Goal: Information Seeking & Learning: Find specific fact

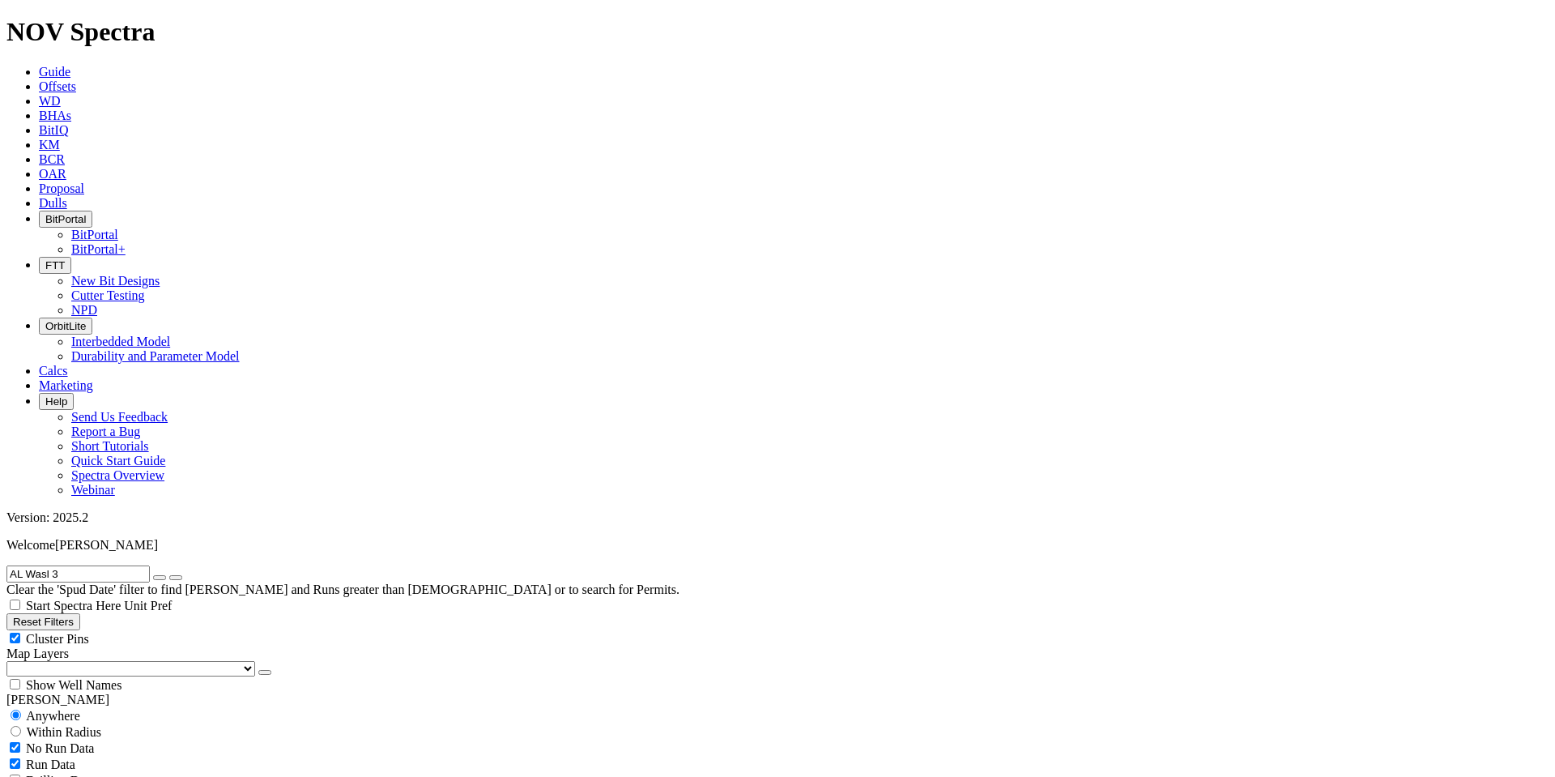
click at [172, 598] on span "Unit Pref" at bounding box center [148, 605] width 48 height 14
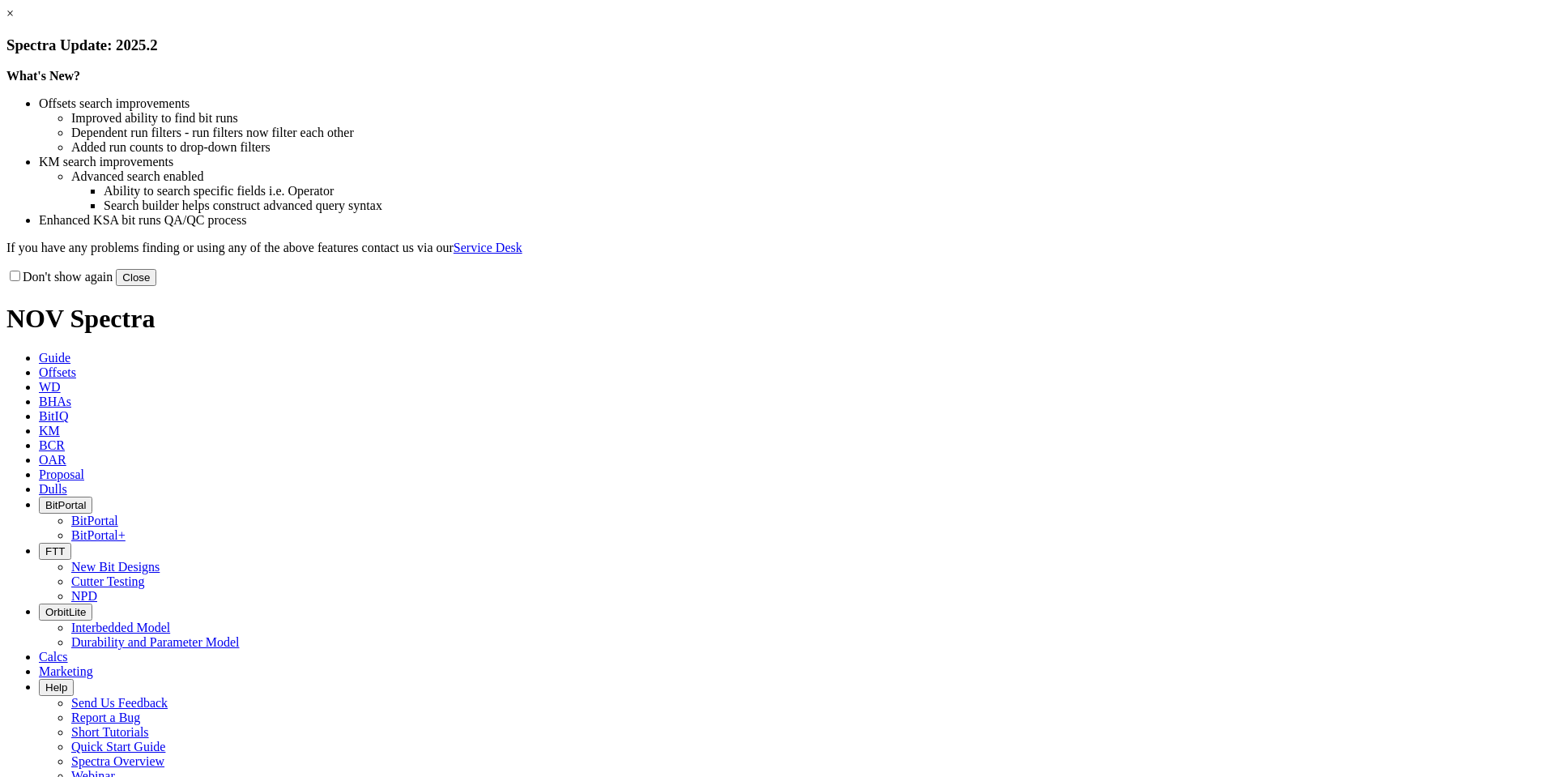
click at [156, 286] on button "Close" at bounding box center [136, 277] width 40 height 17
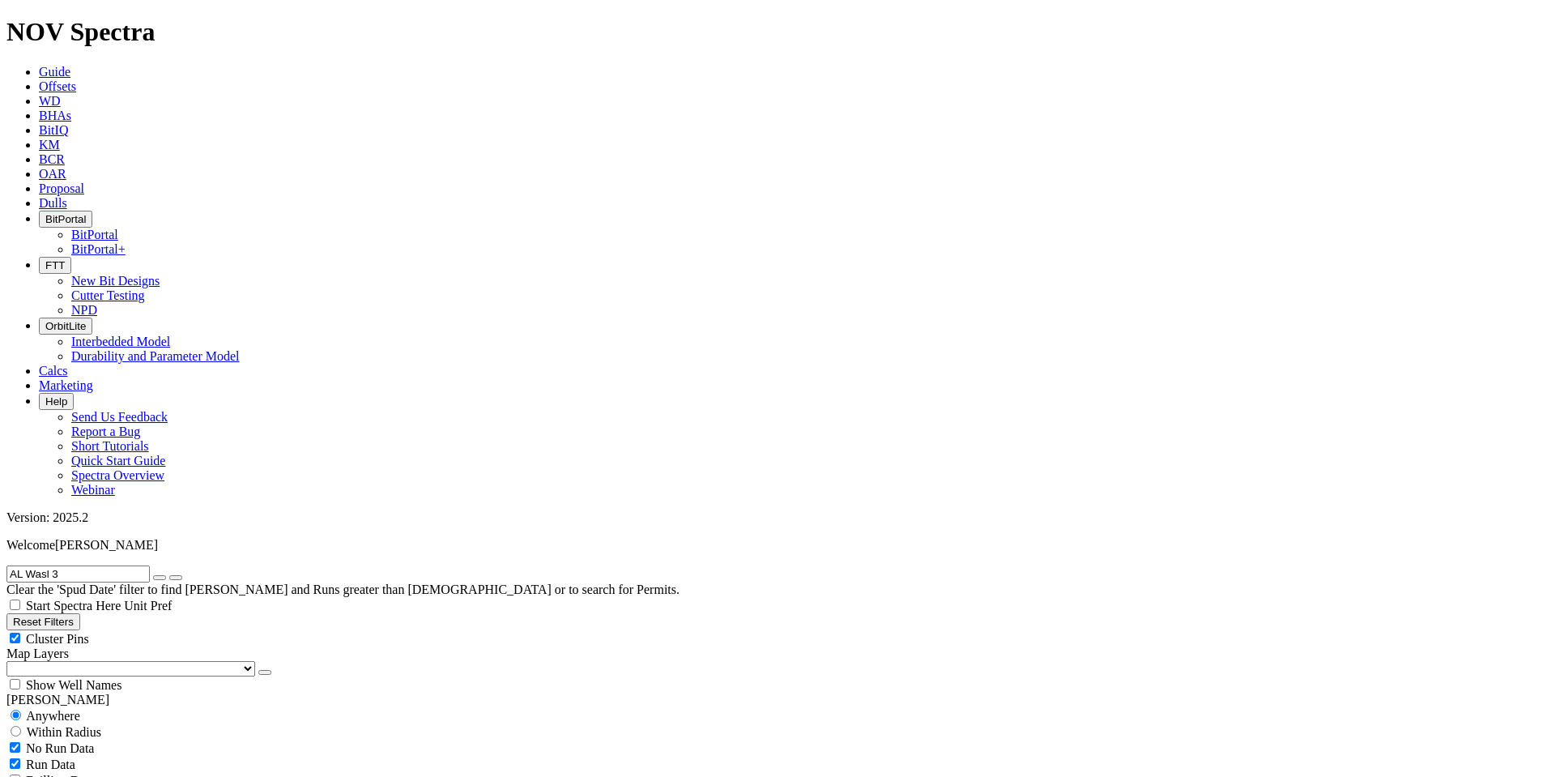
click at [70, 565] on input "AL Wasl 3" at bounding box center [77, 573] width 143 height 17
click at [73, 565] on input "AL Wasl 3" at bounding box center [77, 573] width 143 height 17
paste input "Nyekpuszta 17"
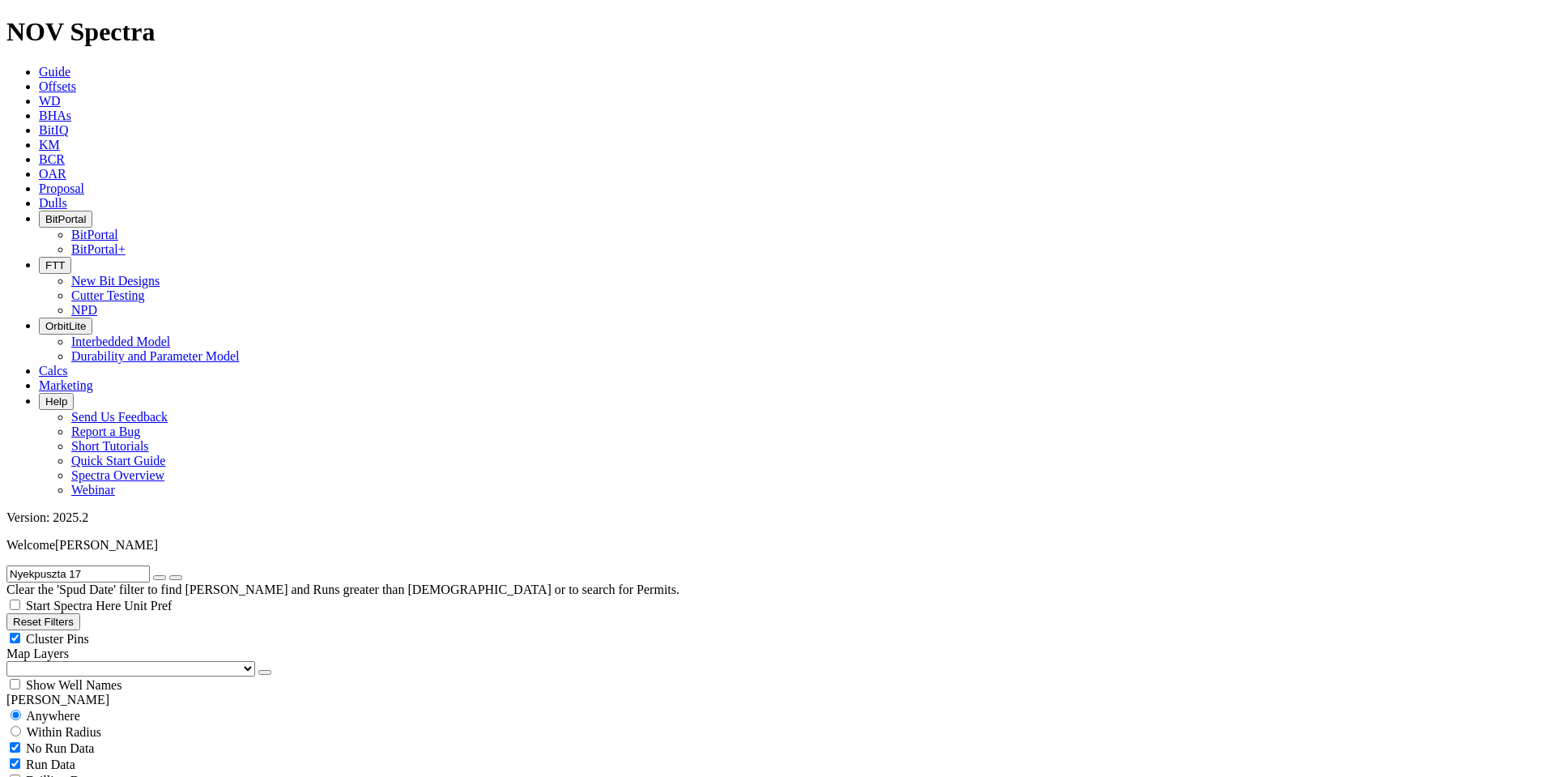
type input "Nyekpuszta 17"
click at [176, 577] on icon "submit" at bounding box center [176, 577] width 0 height 0
click at [172, 598] on link "Unit Pref" at bounding box center [148, 605] width 48 height 14
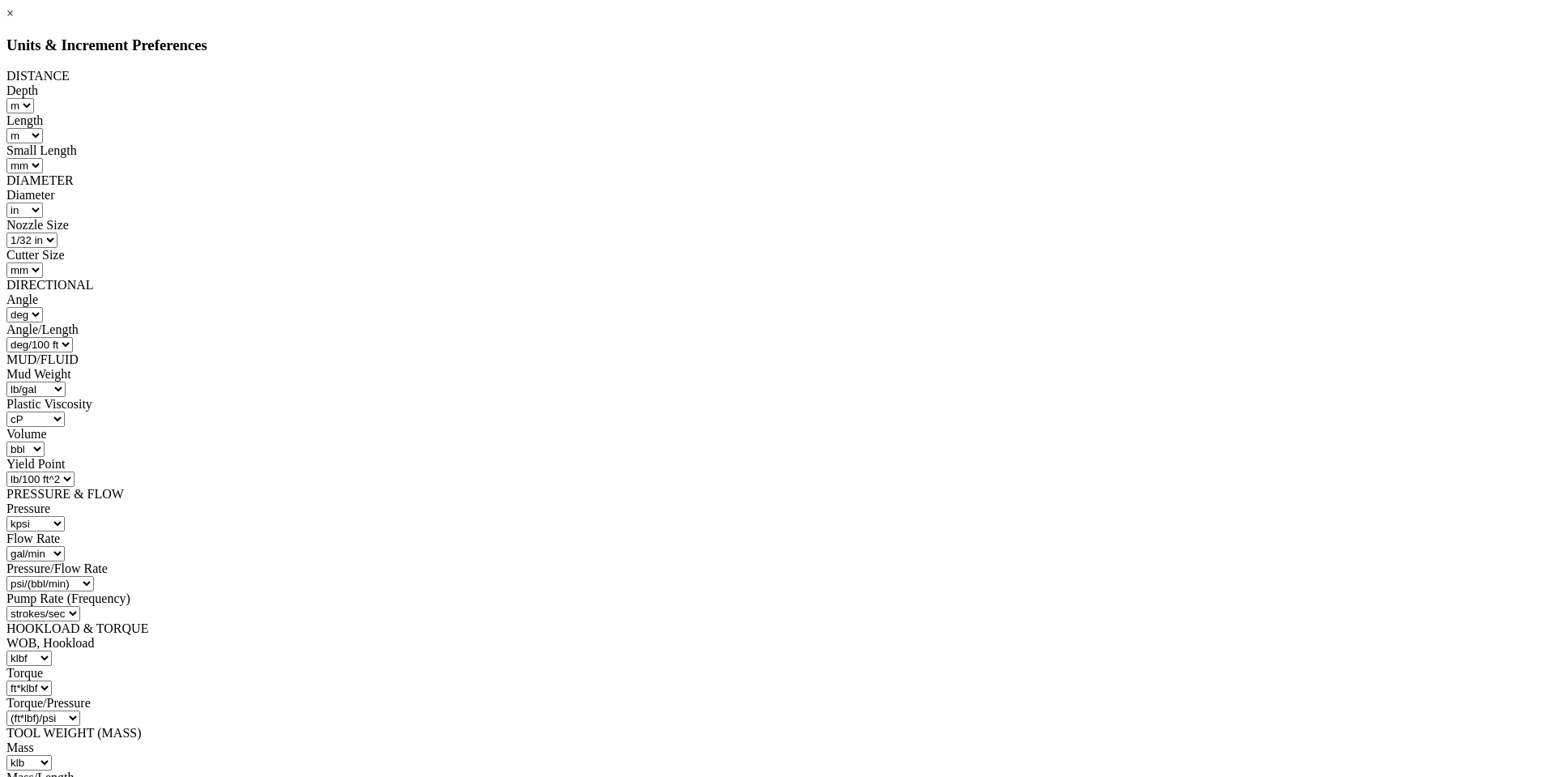
click at [747, 83] on div "DISTANCE" at bounding box center [777, 76] width 1542 height 15
click at [34, 101] on select "ft m" at bounding box center [20, 105] width 28 height 15
select select "object:1525"
click at [34, 98] on select "ft m" at bounding box center [20, 105] width 28 height 15
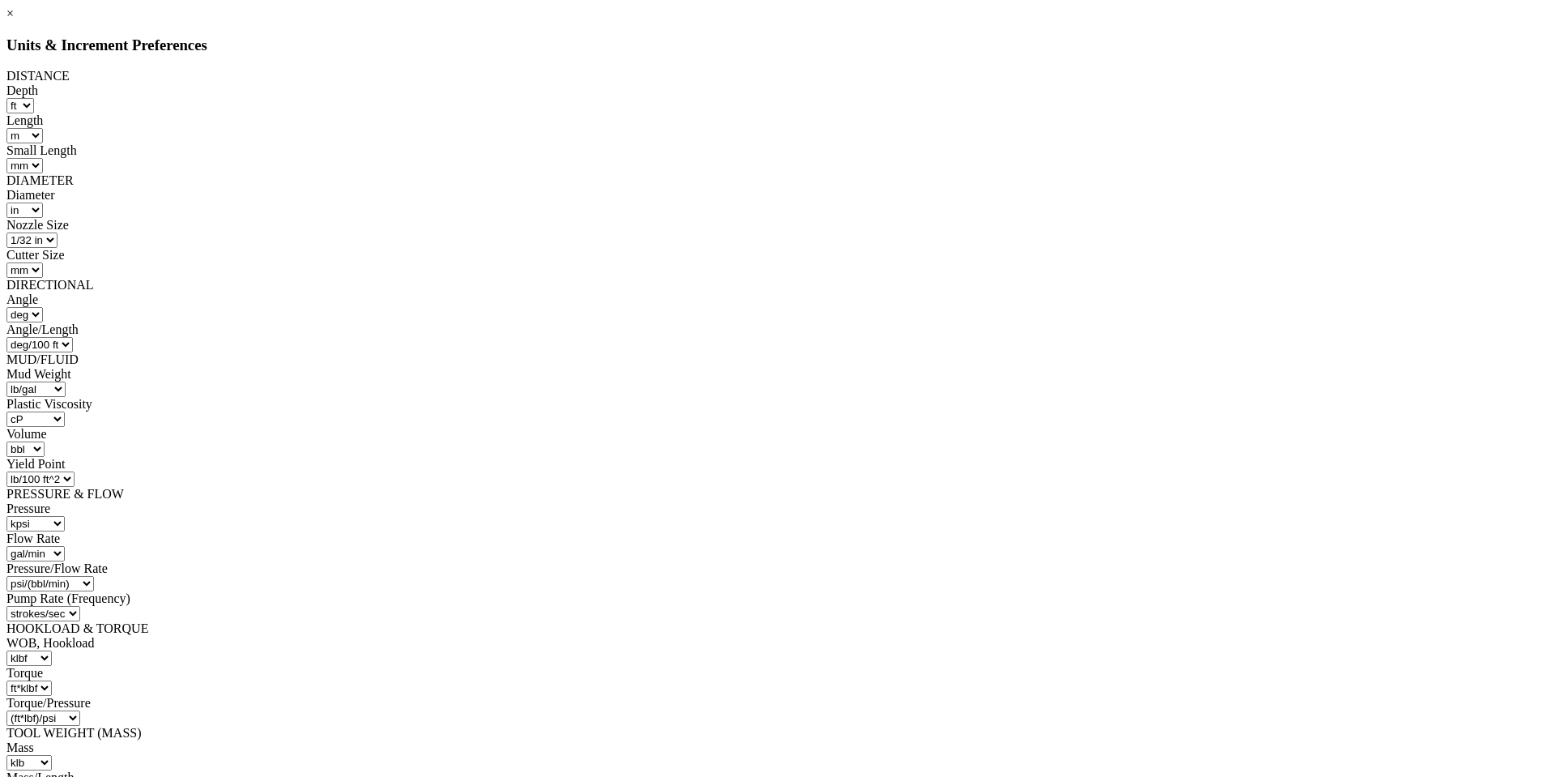
select select "object:1780"
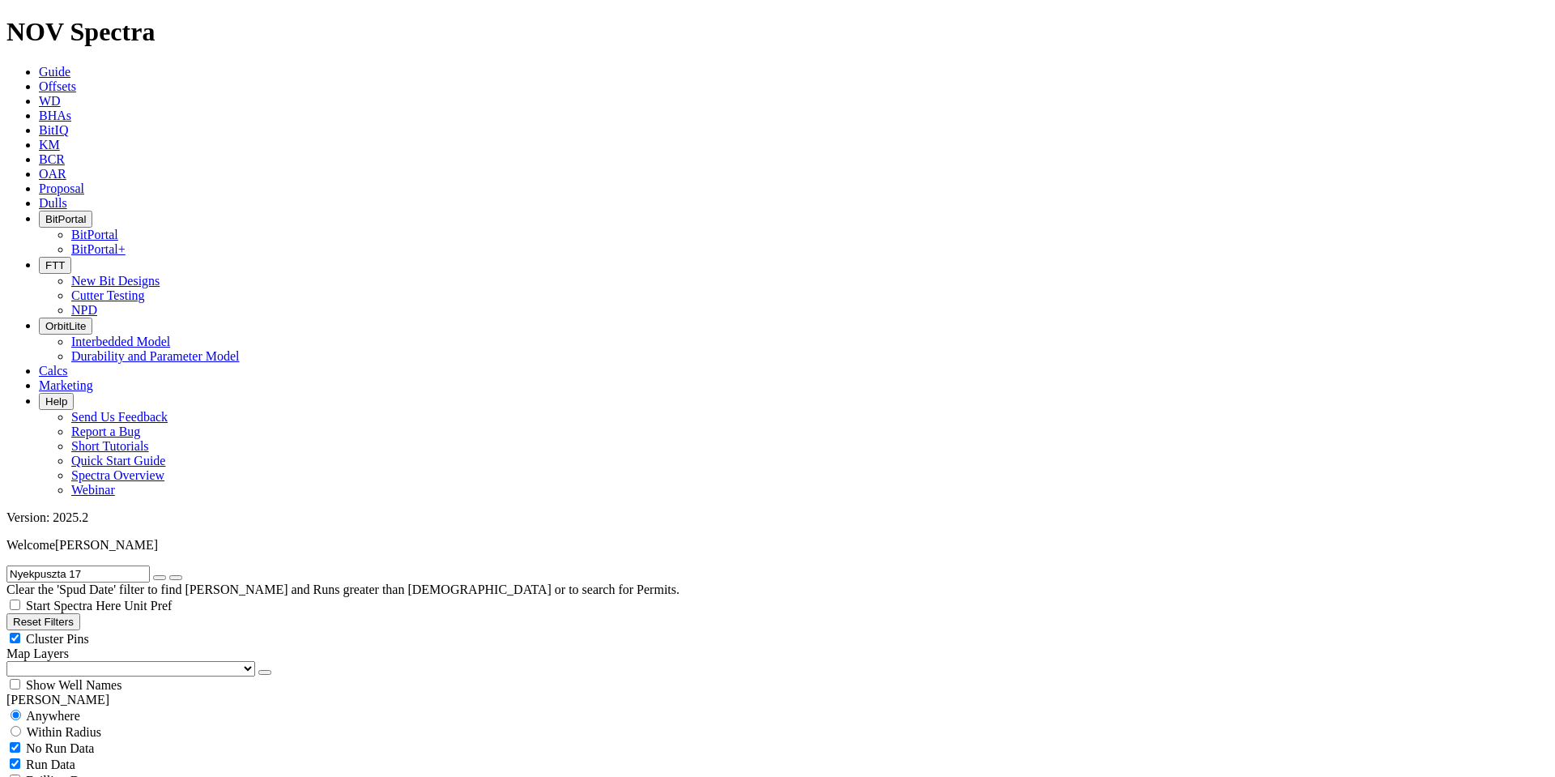
click at [172, 598] on span "Unit Pref" at bounding box center [148, 605] width 48 height 14
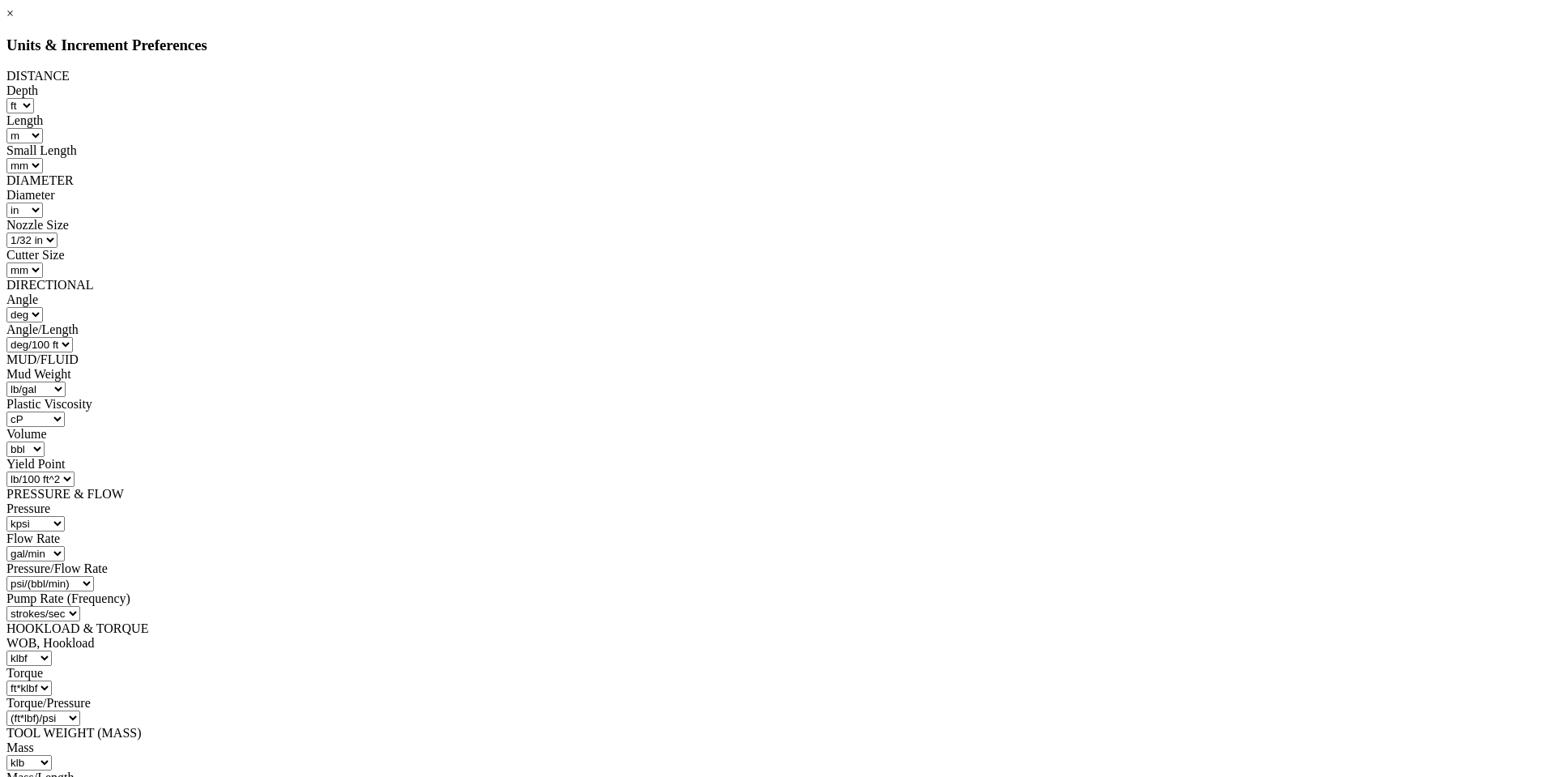
click at [34, 99] on select "ft m" at bounding box center [20, 105] width 28 height 15
select select "object:1526"
click at [34, 98] on select "ft m" at bounding box center [20, 105] width 28 height 15
select select "object:1779"
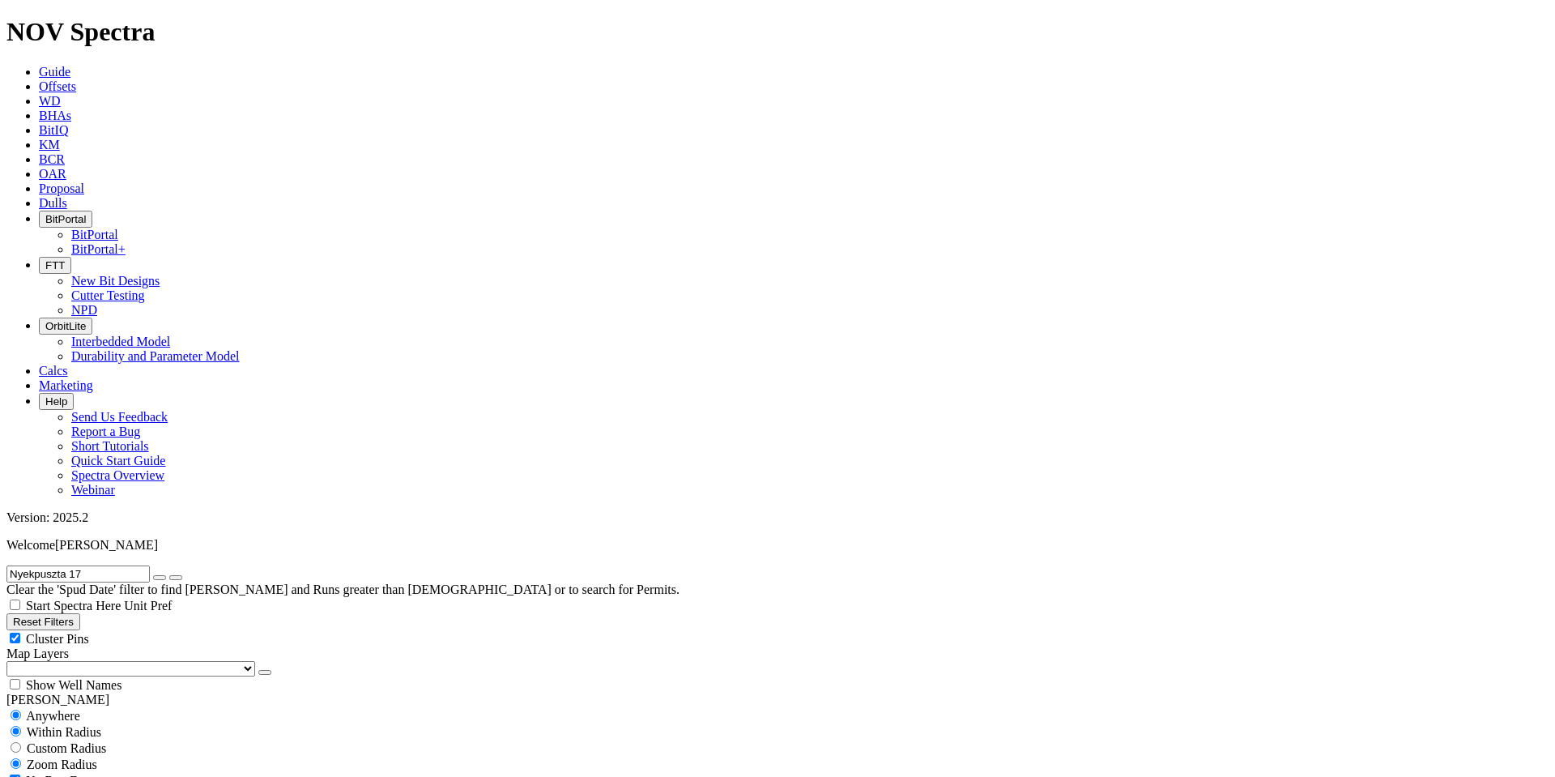
radio input "false"
radio input "true"
click at [92, 565] on input "Nyekpuszta 17" at bounding box center [77, 573] width 143 height 17
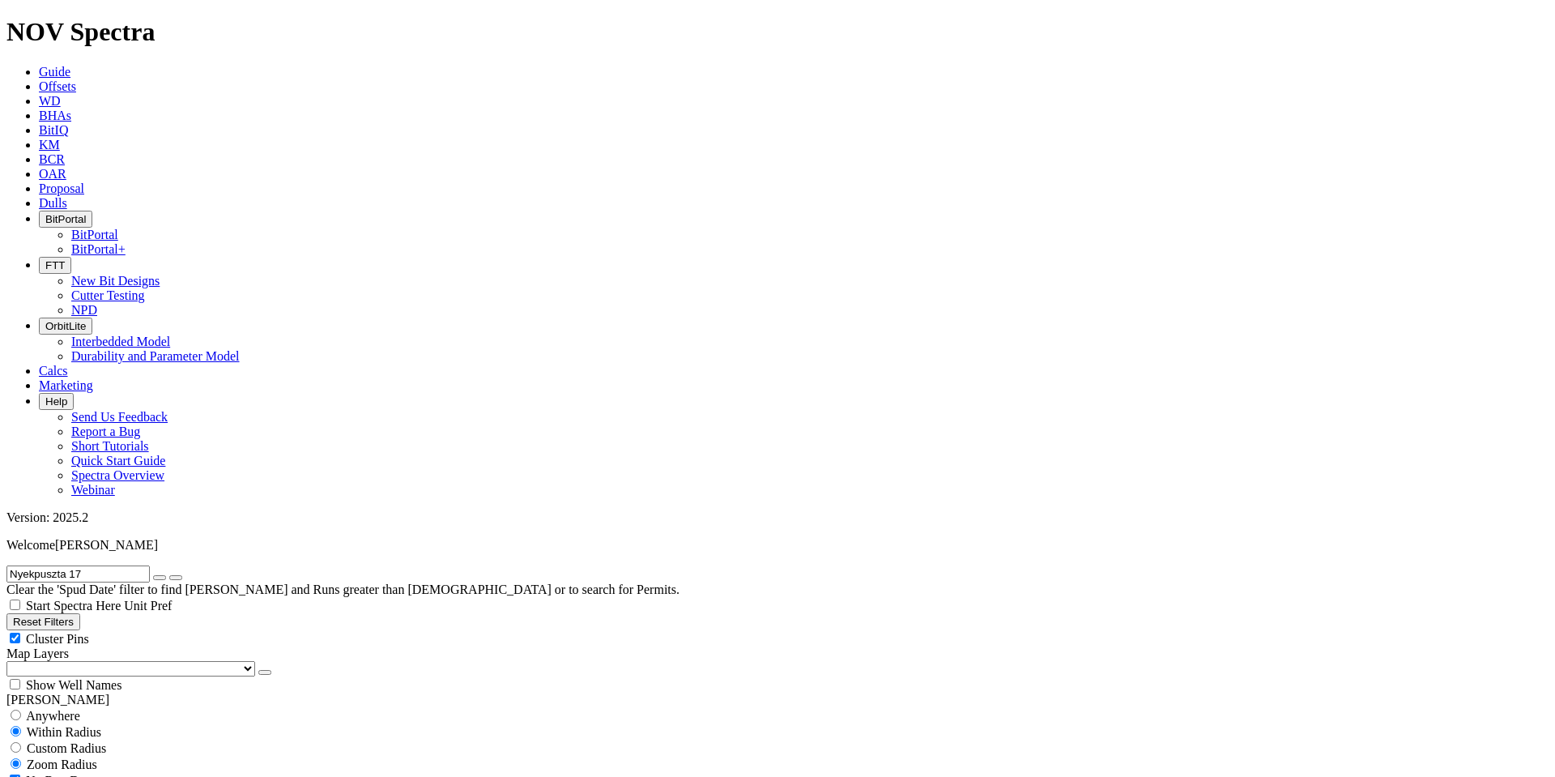
paste input "RDCN-01"
type input "RDCN-01"
click at [176, 577] on icon "submit" at bounding box center [176, 577] width 0 height 0
click at [71, 565] on input "RDCN-01" at bounding box center [77, 573] width 143 height 17
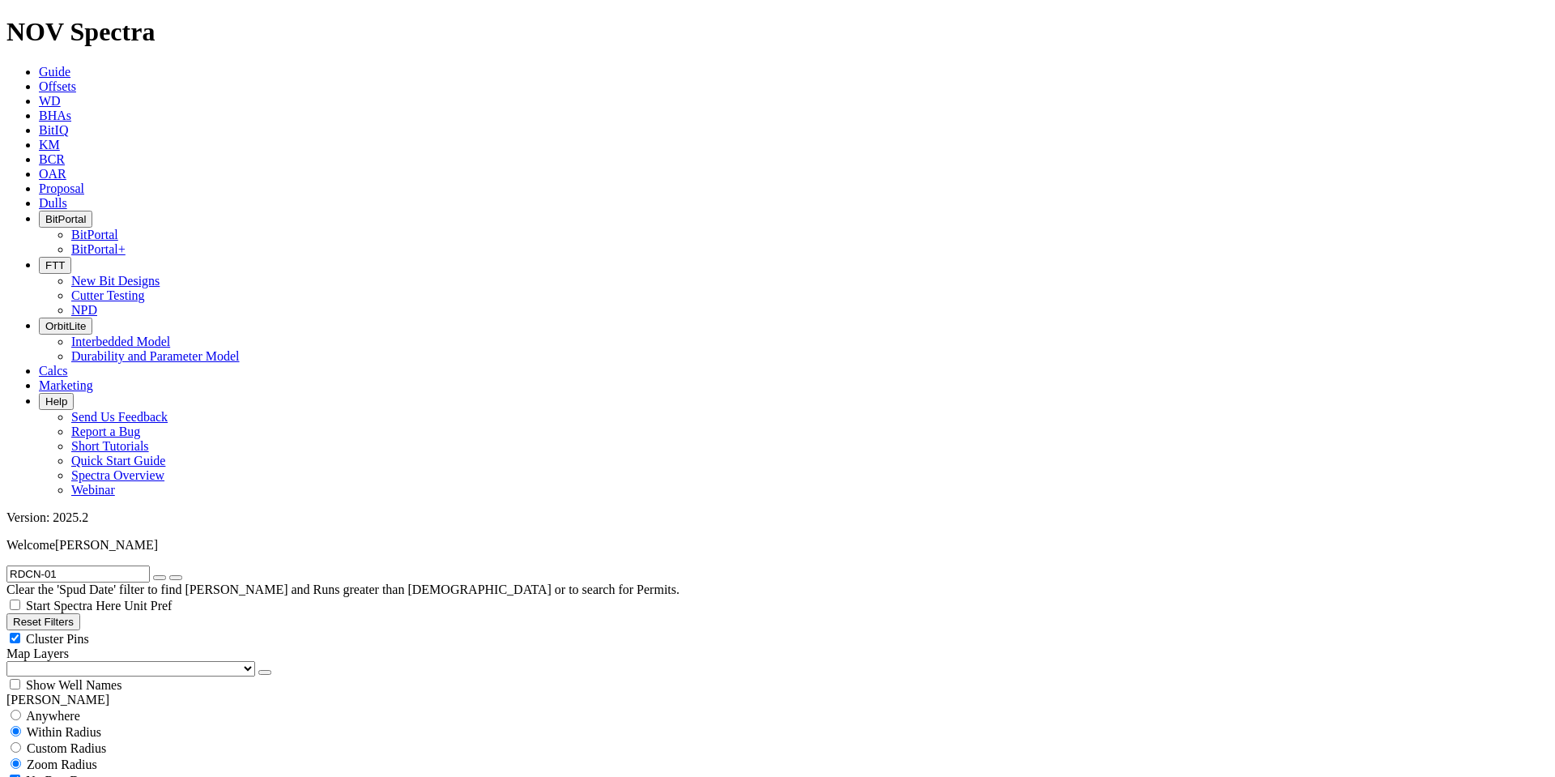
click at [75, 709] on span "Anywhere" at bounding box center [53, 716] width 54 height 14
radio input "true"
radio input "false"
click at [80, 565] on input "RDCN-01" at bounding box center [77, 573] width 143 height 17
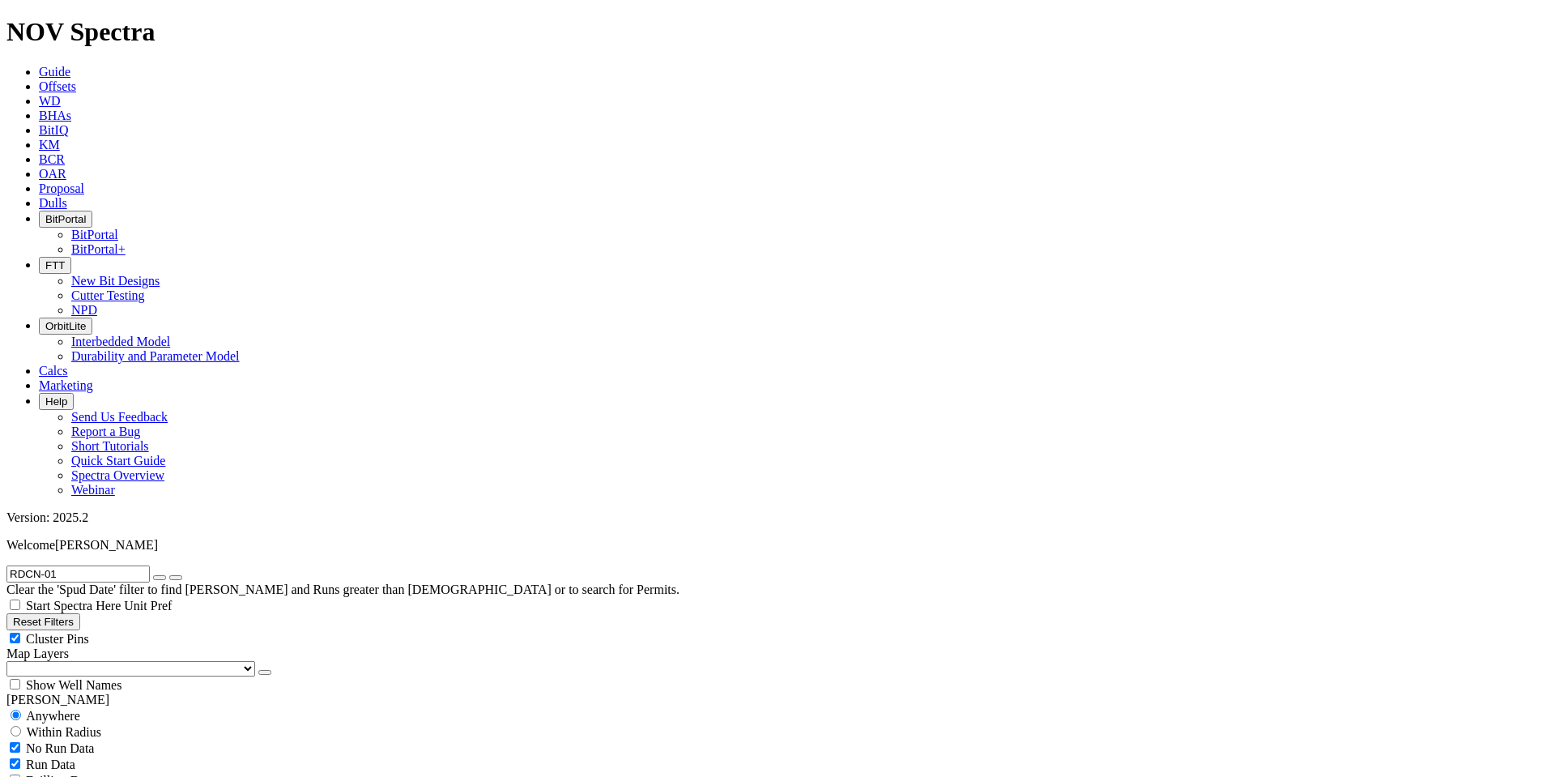
click at [80, 565] on input "RDCN-01" at bounding box center [77, 573] width 143 height 17
paste input "A308074"
click at [176, 577] on icon "submit" at bounding box center [176, 577] width 0 height 0
click at [79, 565] on input "A308074" at bounding box center [77, 573] width 143 height 17
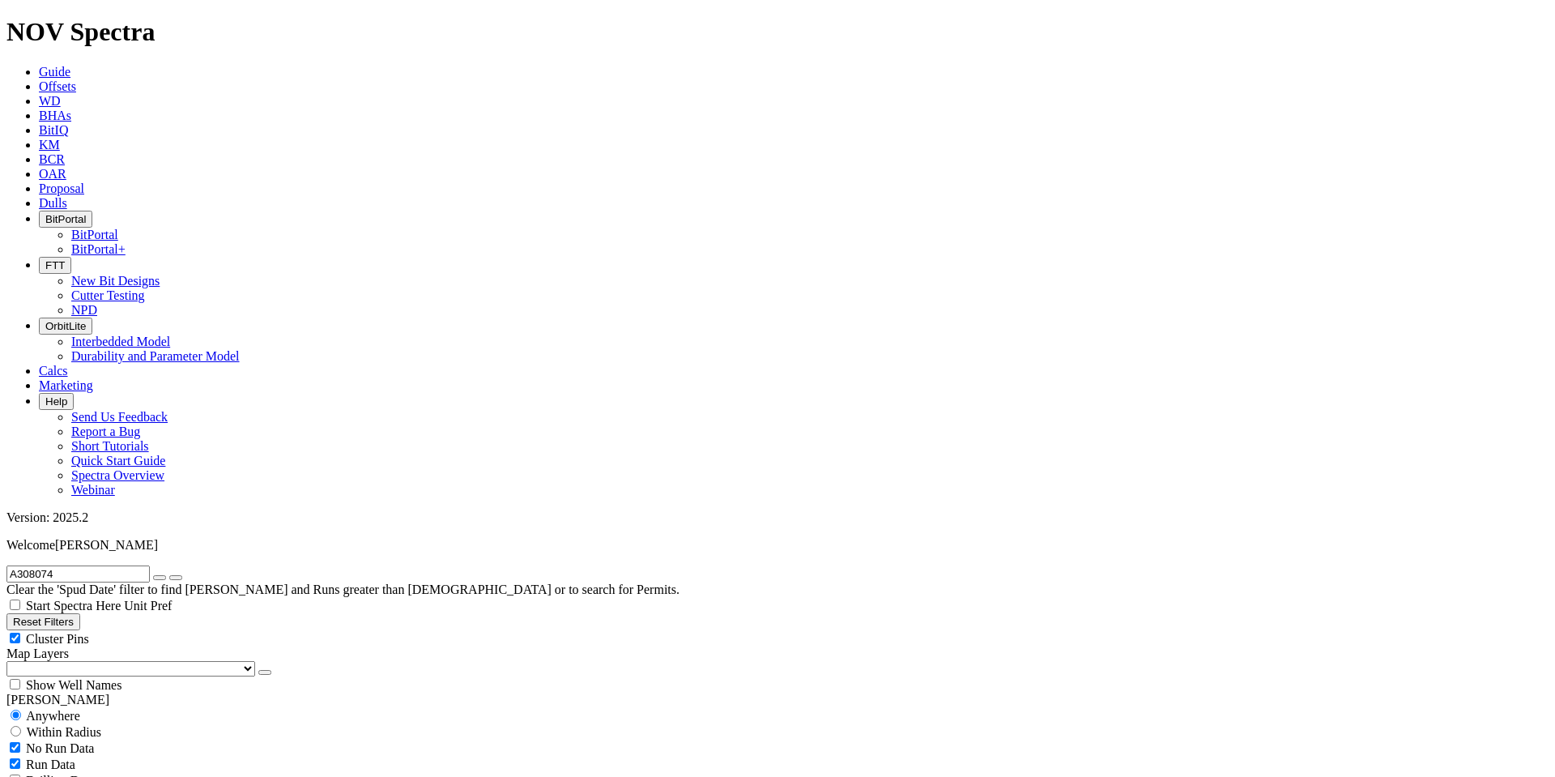
click at [79, 565] on input "A308074" at bounding box center [77, 573] width 143 height 17
paste input "291496"
type input "A291496"
click at [176, 577] on icon "submit" at bounding box center [176, 577] width 0 height 0
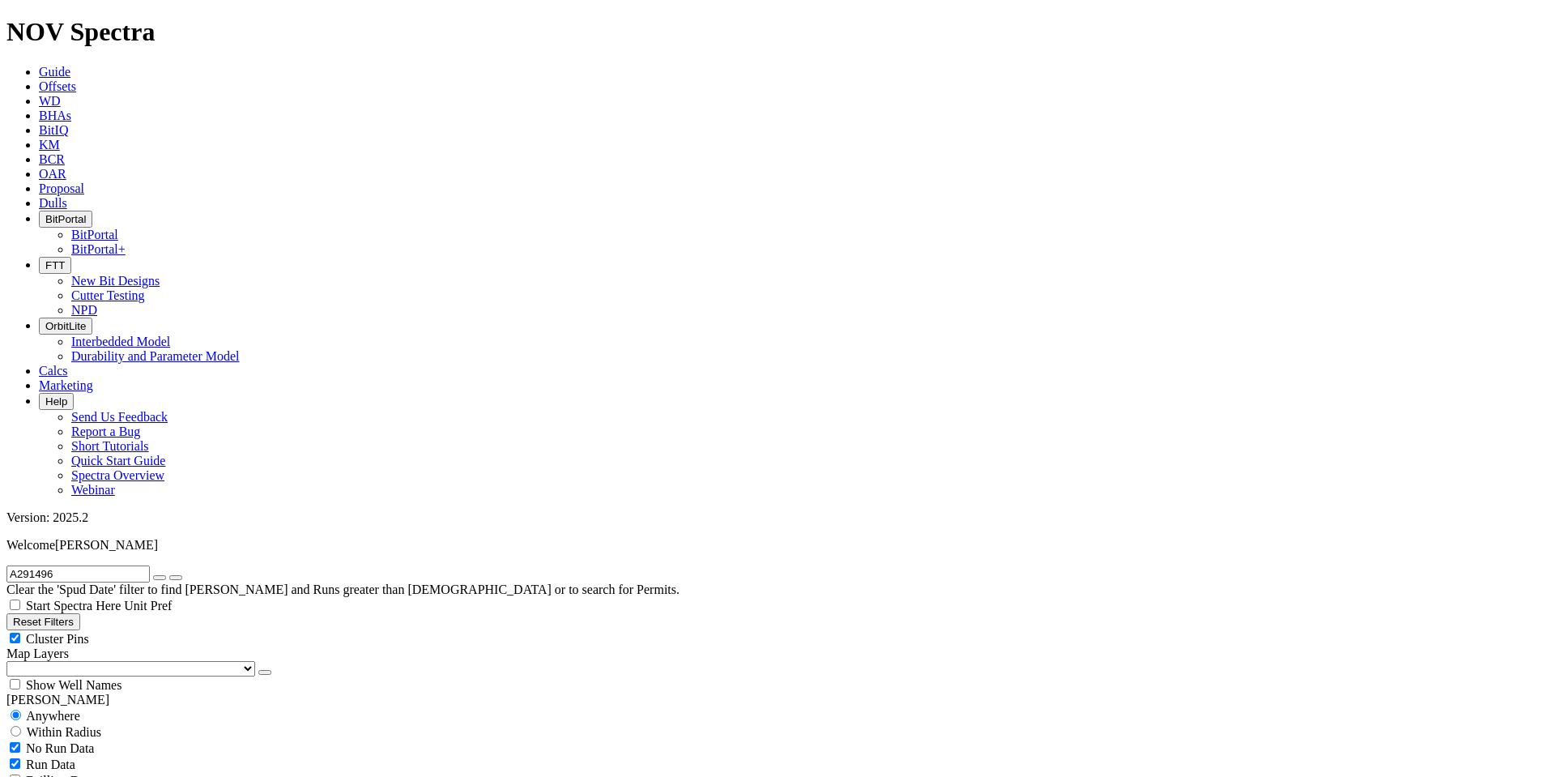
radio input "false"
radio input "true"
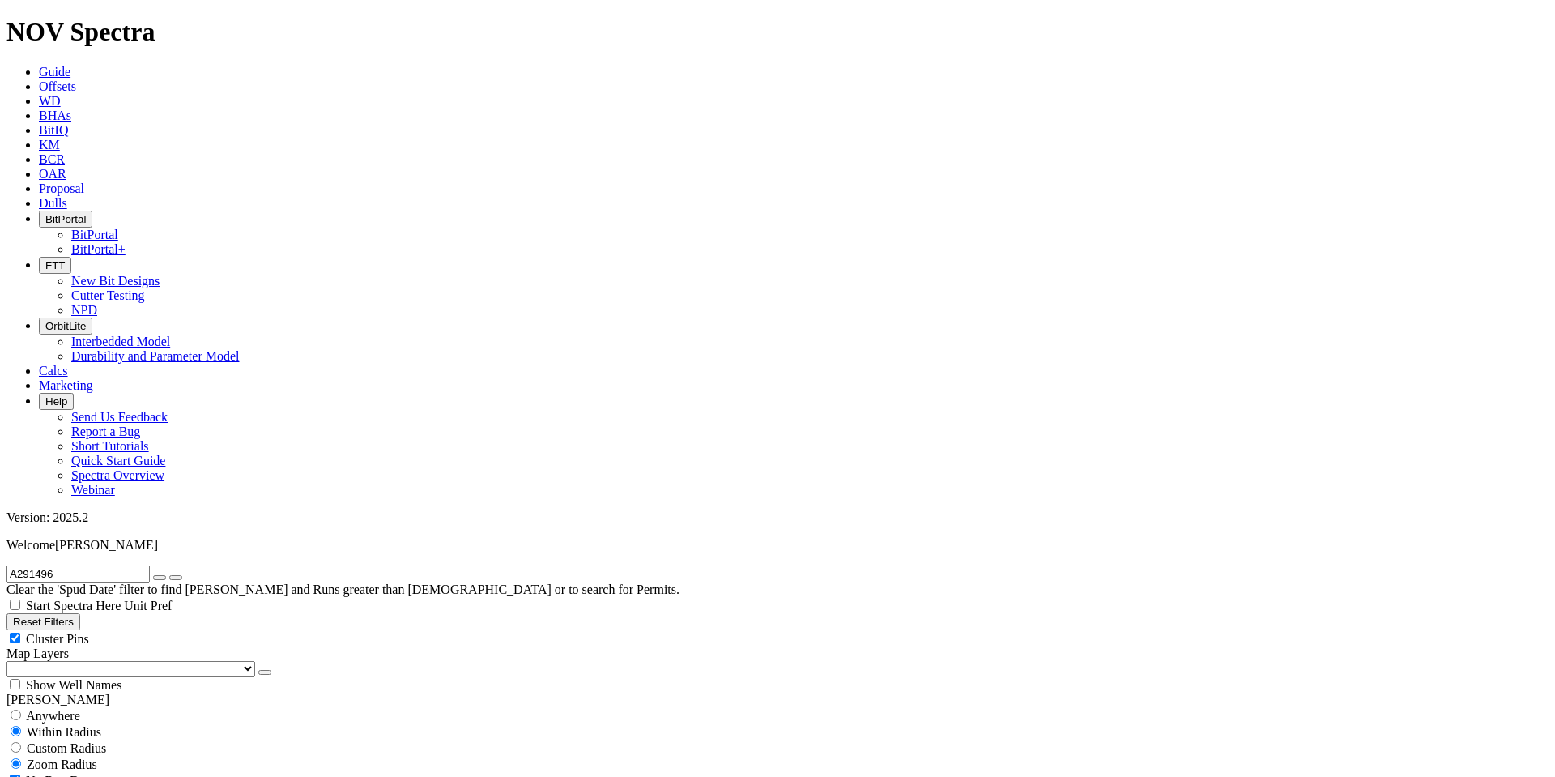
click at [109, 565] on input "A291496" at bounding box center [77, 573] width 143 height 17
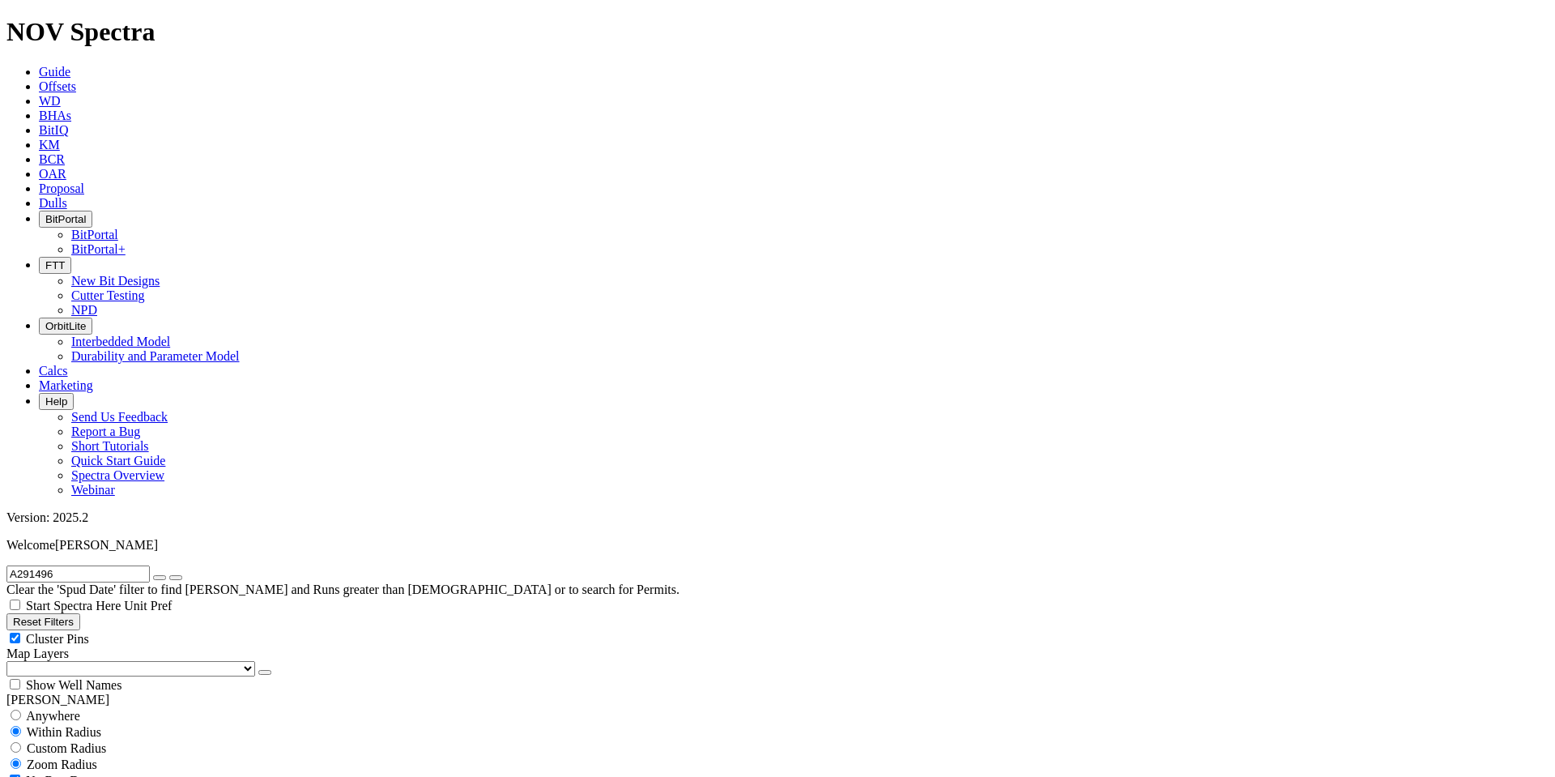
click at [109, 565] on input "A291496" at bounding box center [77, 573] width 143 height 17
paste input "301995"
type input "A301995"
click at [169, 575] on button "submit" at bounding box center [175, 577] width 13 height 5
click at [91, 707] on div "Anywhere" at bounding box center [777, 715] width 1542 height 16
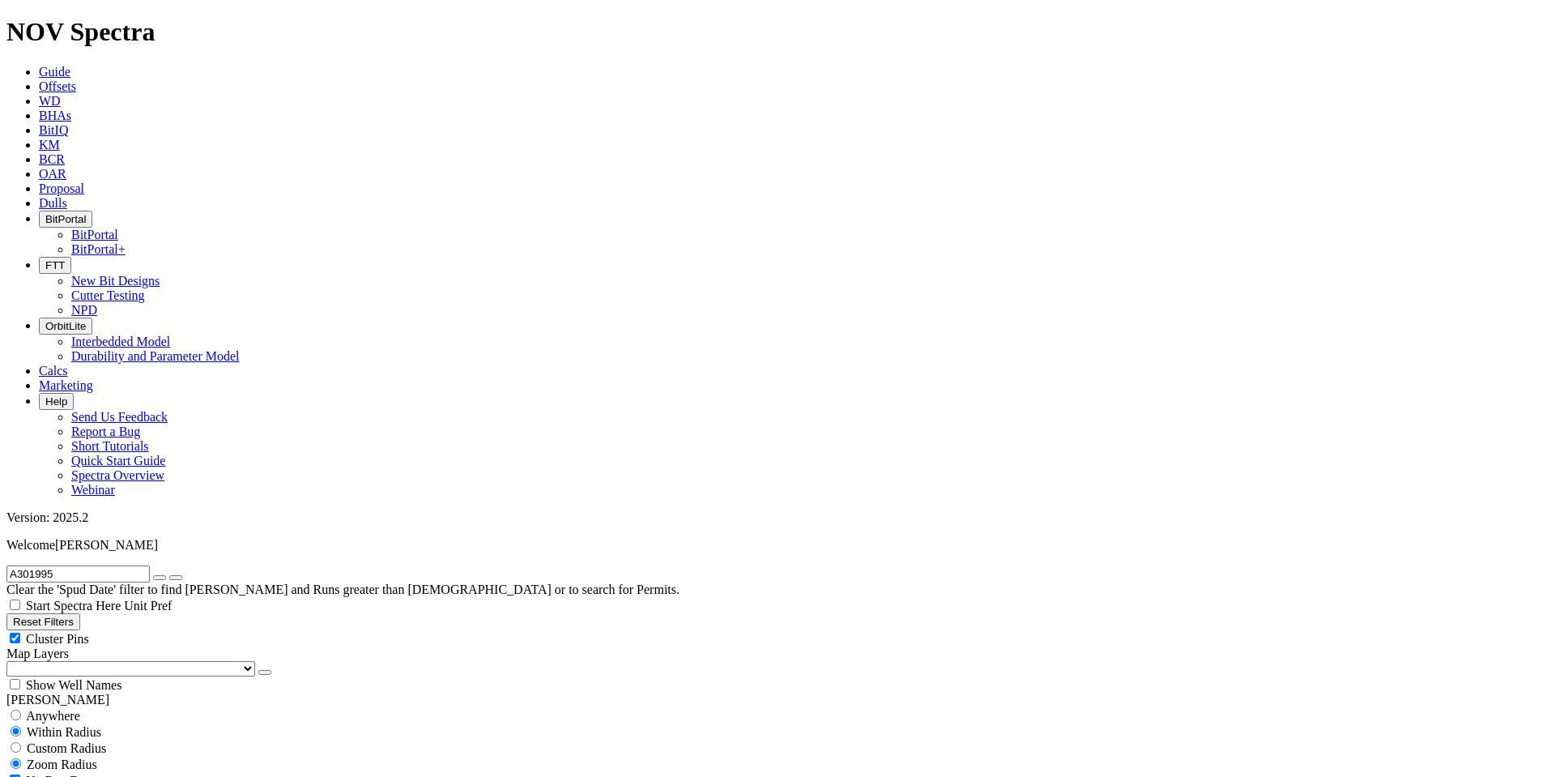
radio input "true"
radio input "false"
click at [102, 565] on input "A301995" at bounding box center [77, 573] width 143 height 17
drag, startPoint x: 96, startPoint y: 73, endPoint x: 16, endPoint y: 68, distance: 79.5
click at [16, 565] on input "A301995" at bounding box center [77, 573] width 143 height 17
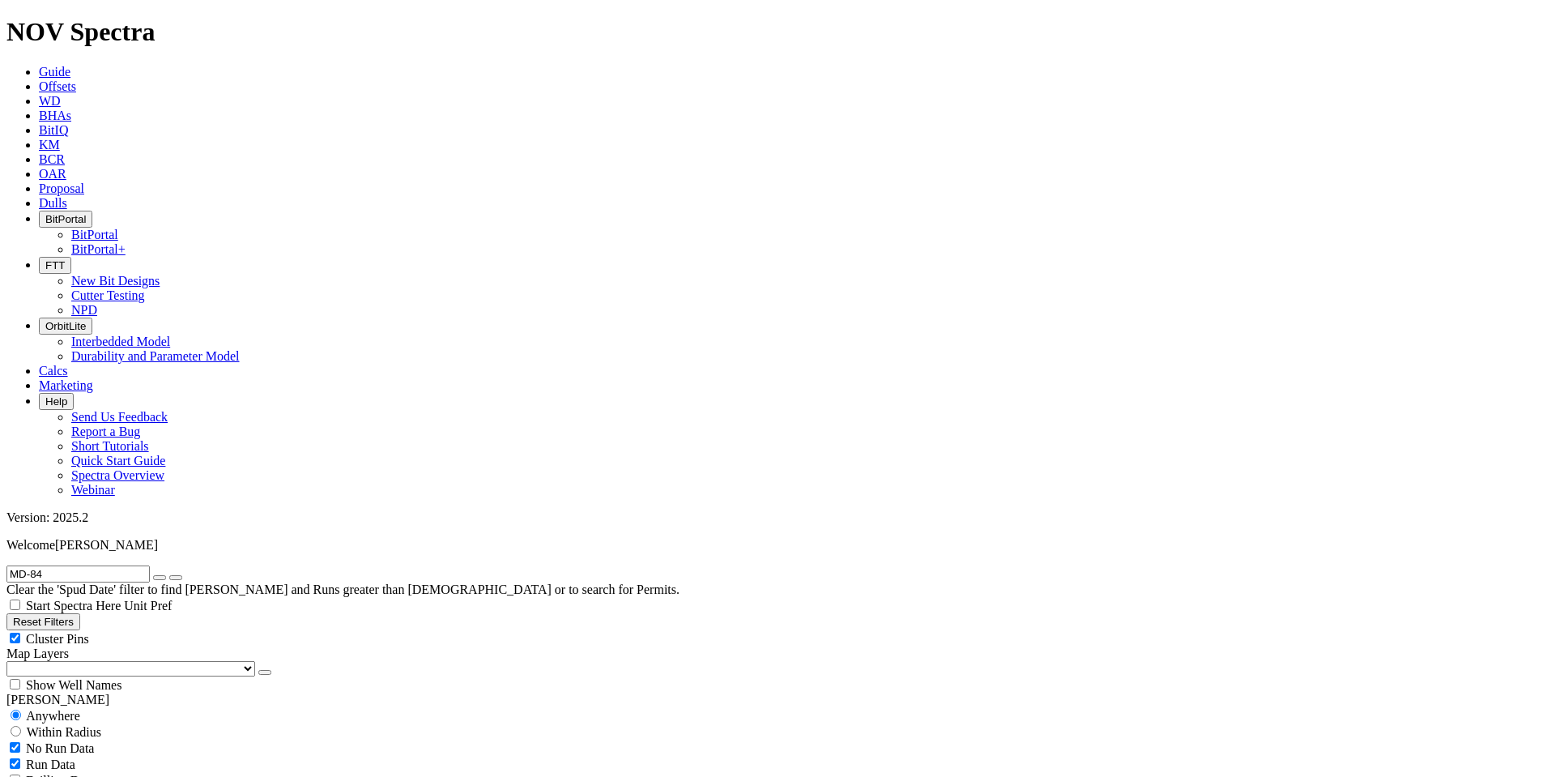
click at [45, 565] on input "MD-84" at bounding box center [77, 573] width 143 height 17
click at [109, 565] on input "MD-804" at bounding box center [77, 573] width 143 height 17
click at [103, 565] on input "MD-804" at bounding box center [77, 573] width 143 height 17
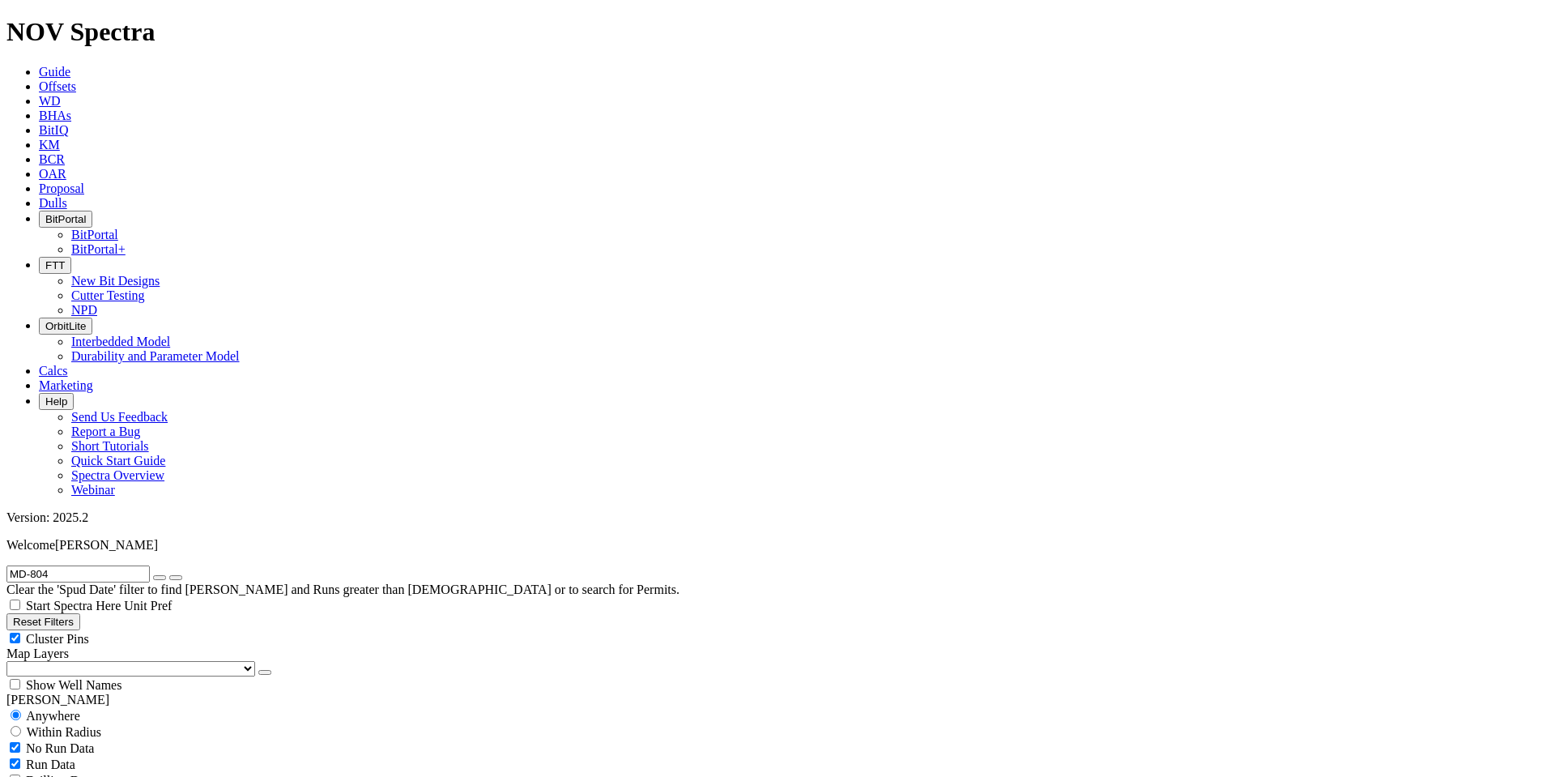
click at [103, 565] on input "MD-804" at bounding box center [77, 573] width 143 height 17
paste input "F30977"
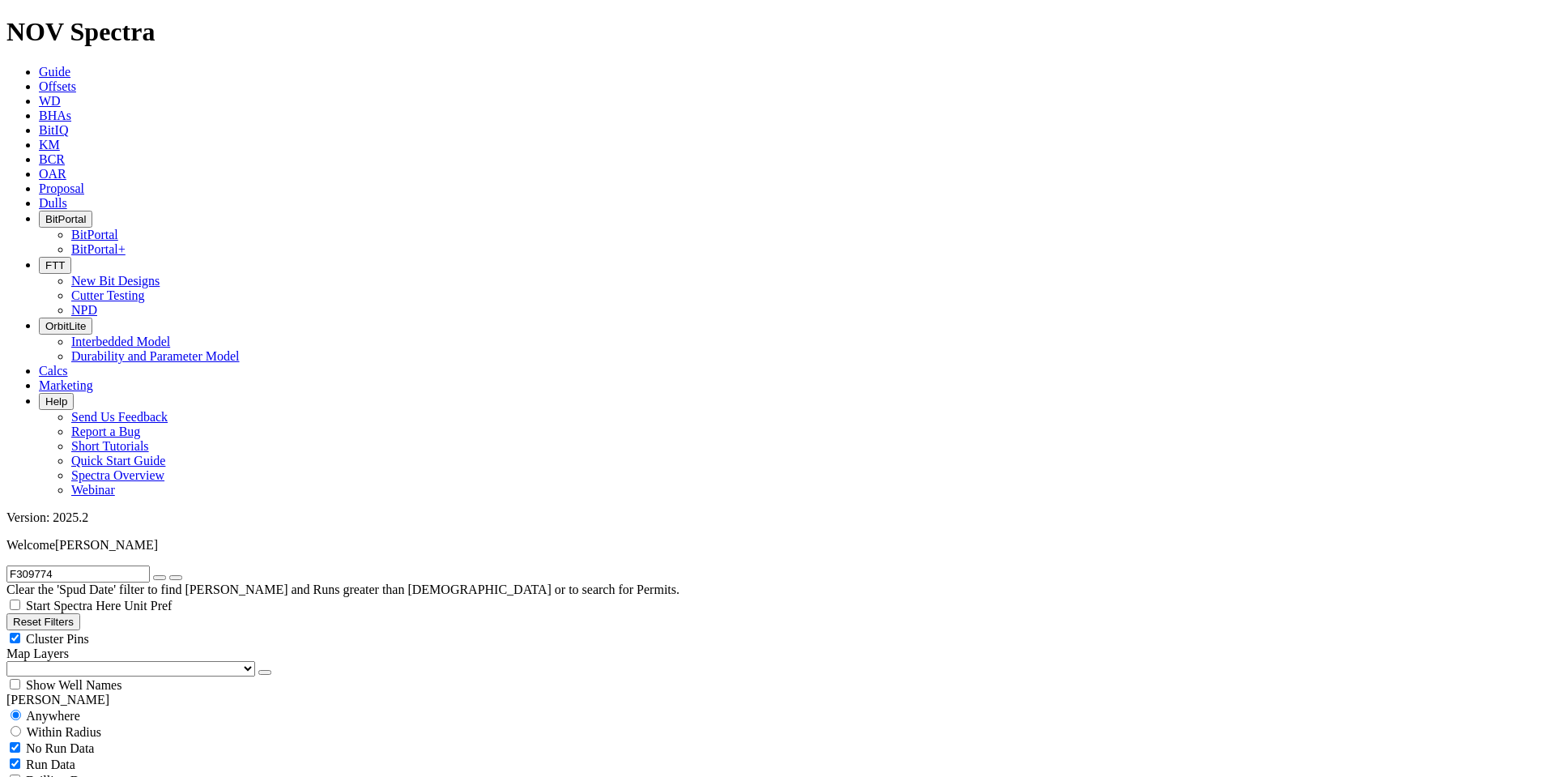
click at [102, 565] on input "F309774" at bounding box center [77, 573] width 143 height 17
paste input "GIM-11"
click at [169, 575] on button "submit" at bounding box center [175, 577] width 13 height 5
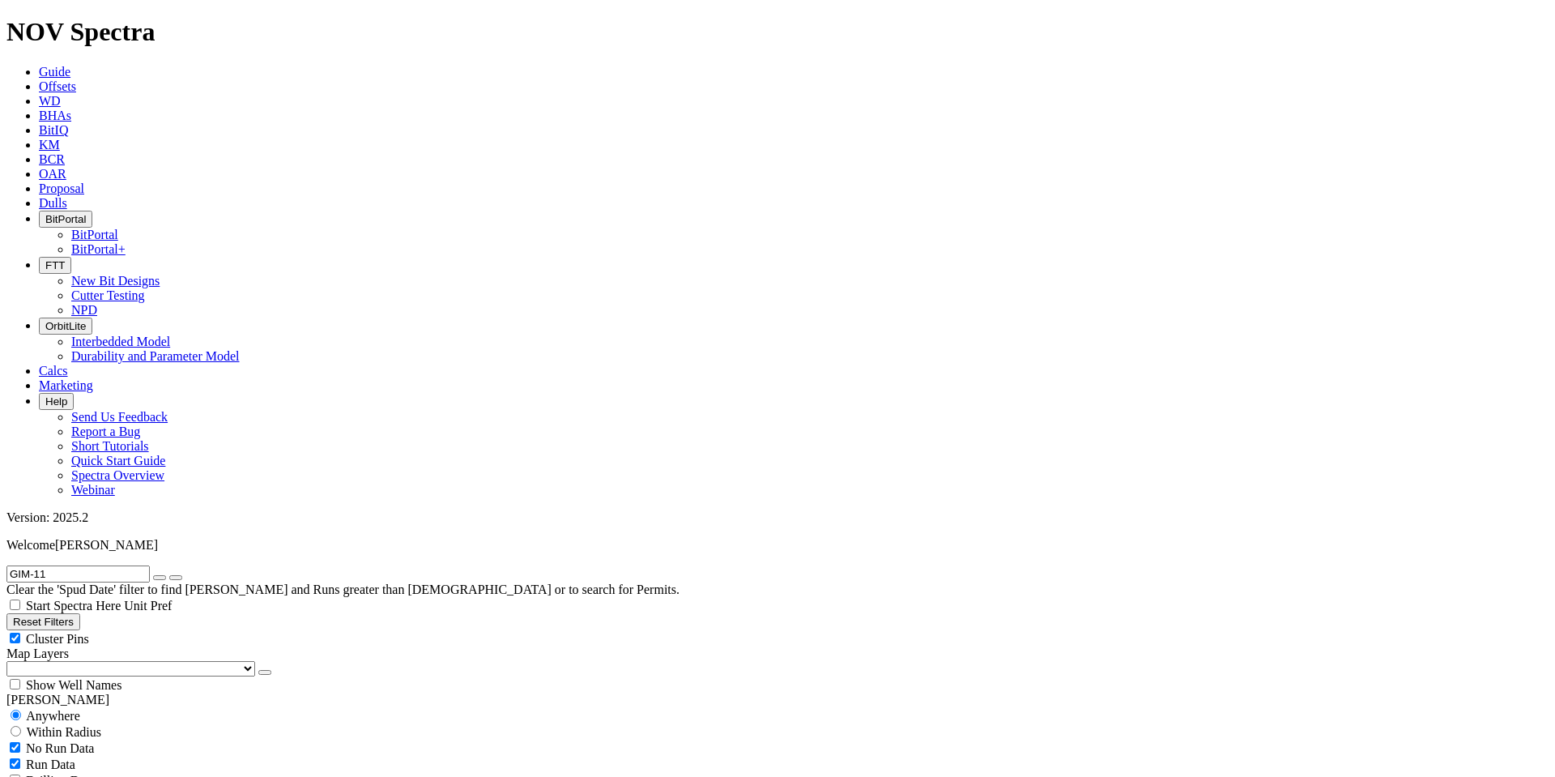
click at [70, 565] on input "GIM-11" at bounding box center [77, 573] width 143 height 17
paste input "A301995"
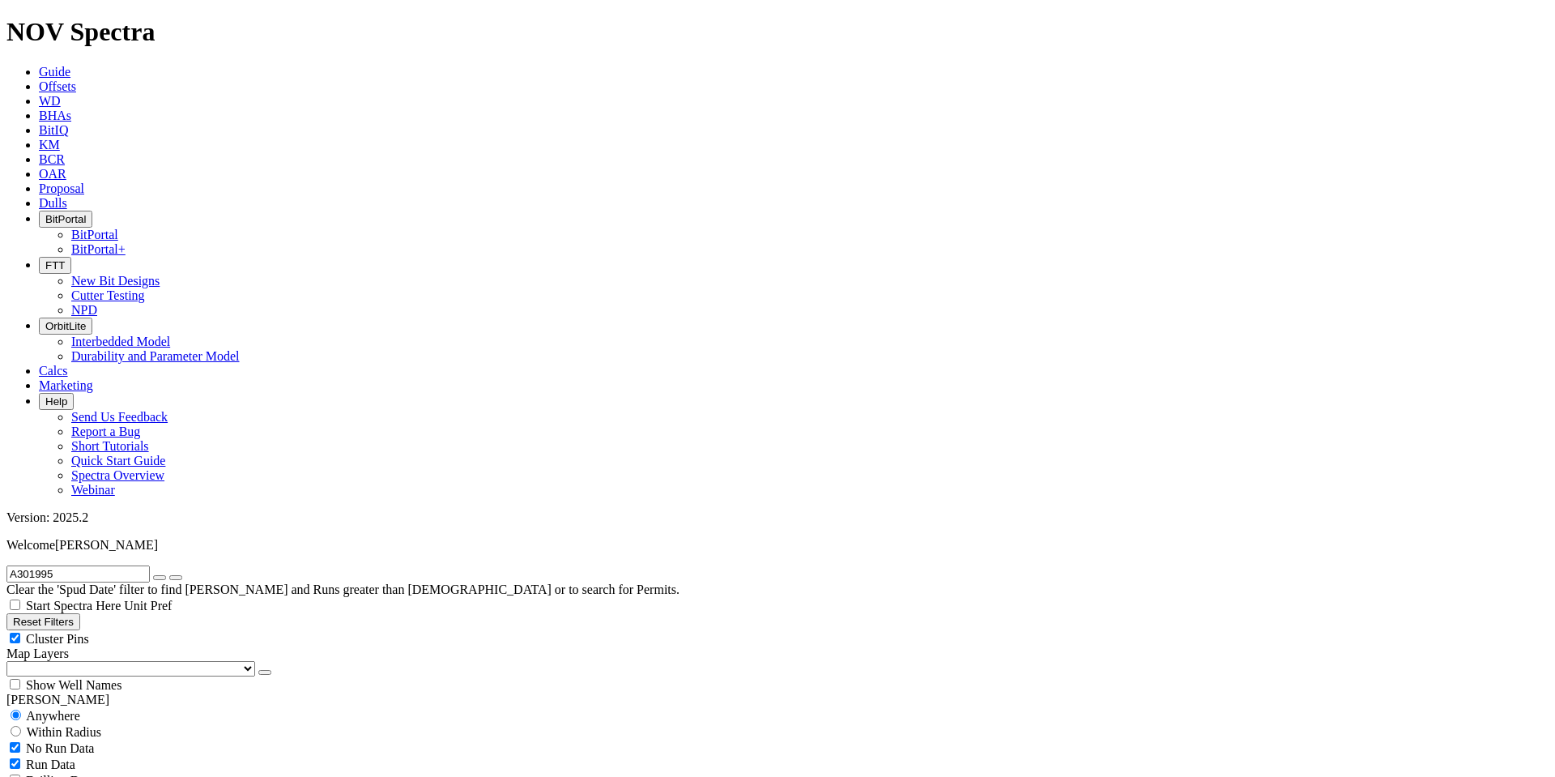
click at [123, 565] on input "A301995" at bounding box center [77, 573] width 143 height 17
click at [121, 565] on input "A301995" at bounding box center [77, 573] width 143 height 17
paste input "W-Kan W-2X"
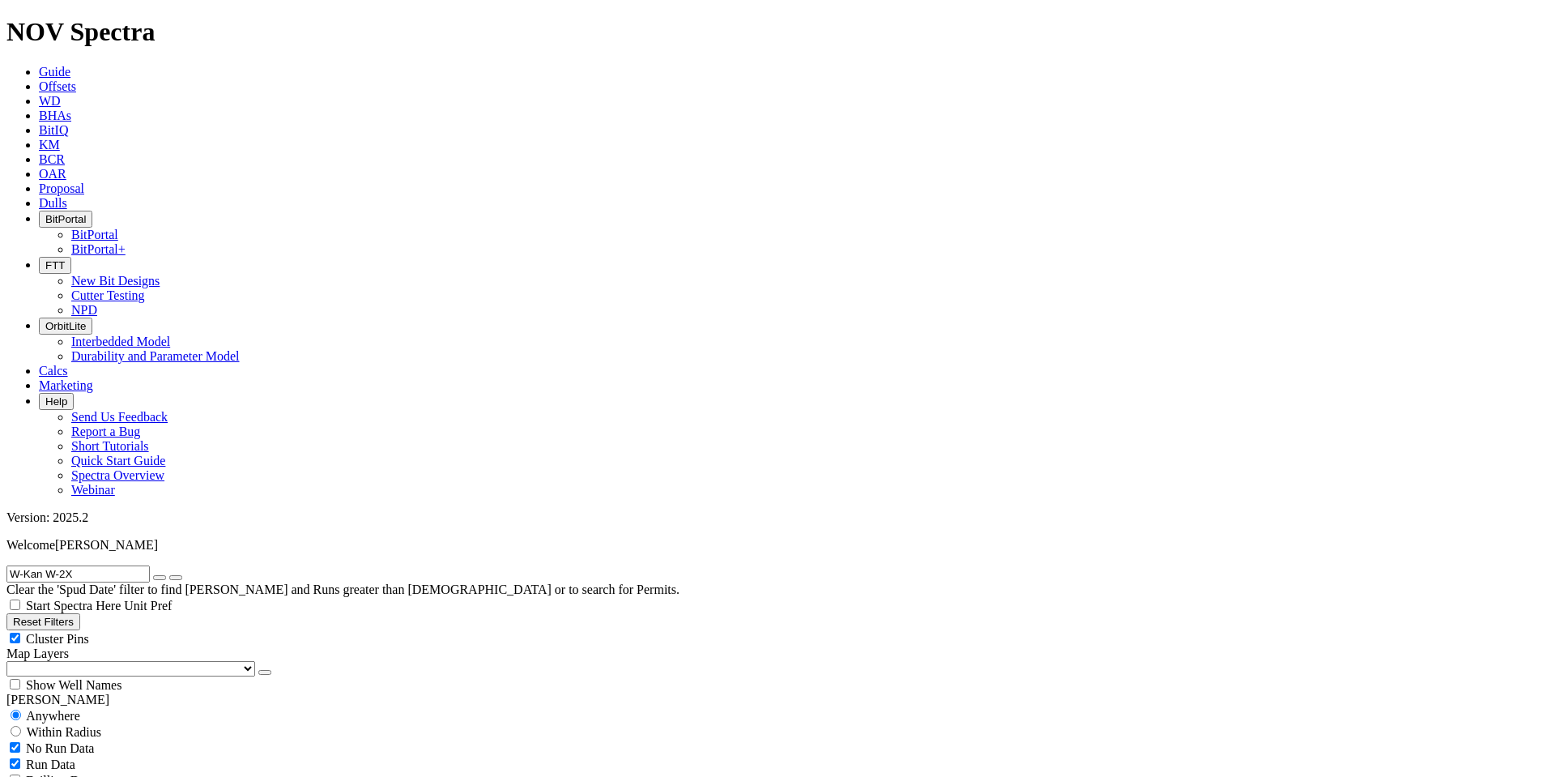
click at [91, 565] on input "W-Kan W-2X" at bounding box center [77, 573] width 143 height 17
click at [169, 575] on button "submit" at bounding box center [175, 577] width 13 height 5
click at [143, 565] on input "W-Kan" at bounding box center [77, 573] width 143 height 17
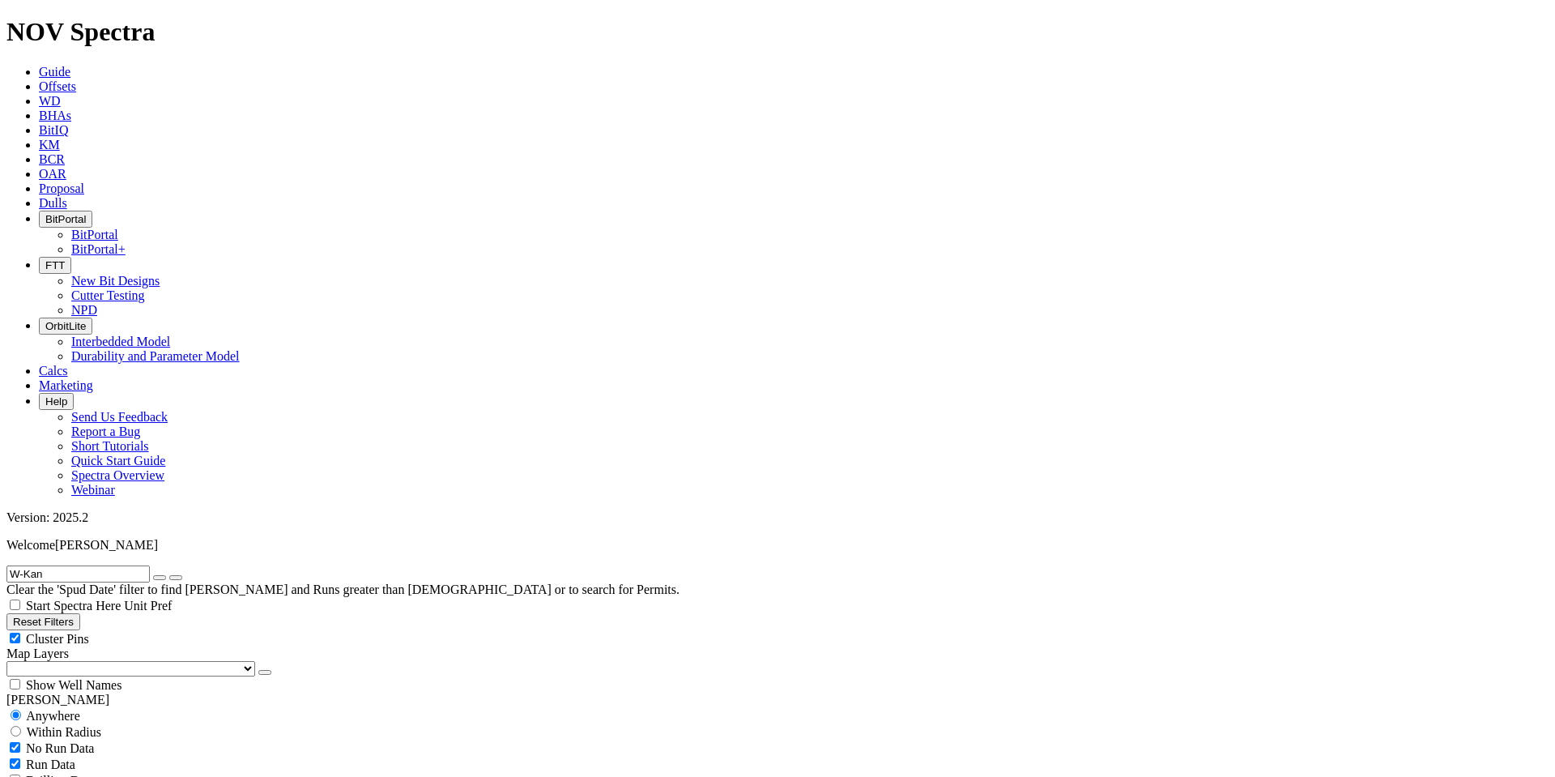
click at [143, 565] on input "W-Kan" at bounding box center [77, 573] width 143 height 17
click at [49, 565] on input "W-Kan" at bounding box center [77, 573] width 143 height 17
paste input "AN N-2"
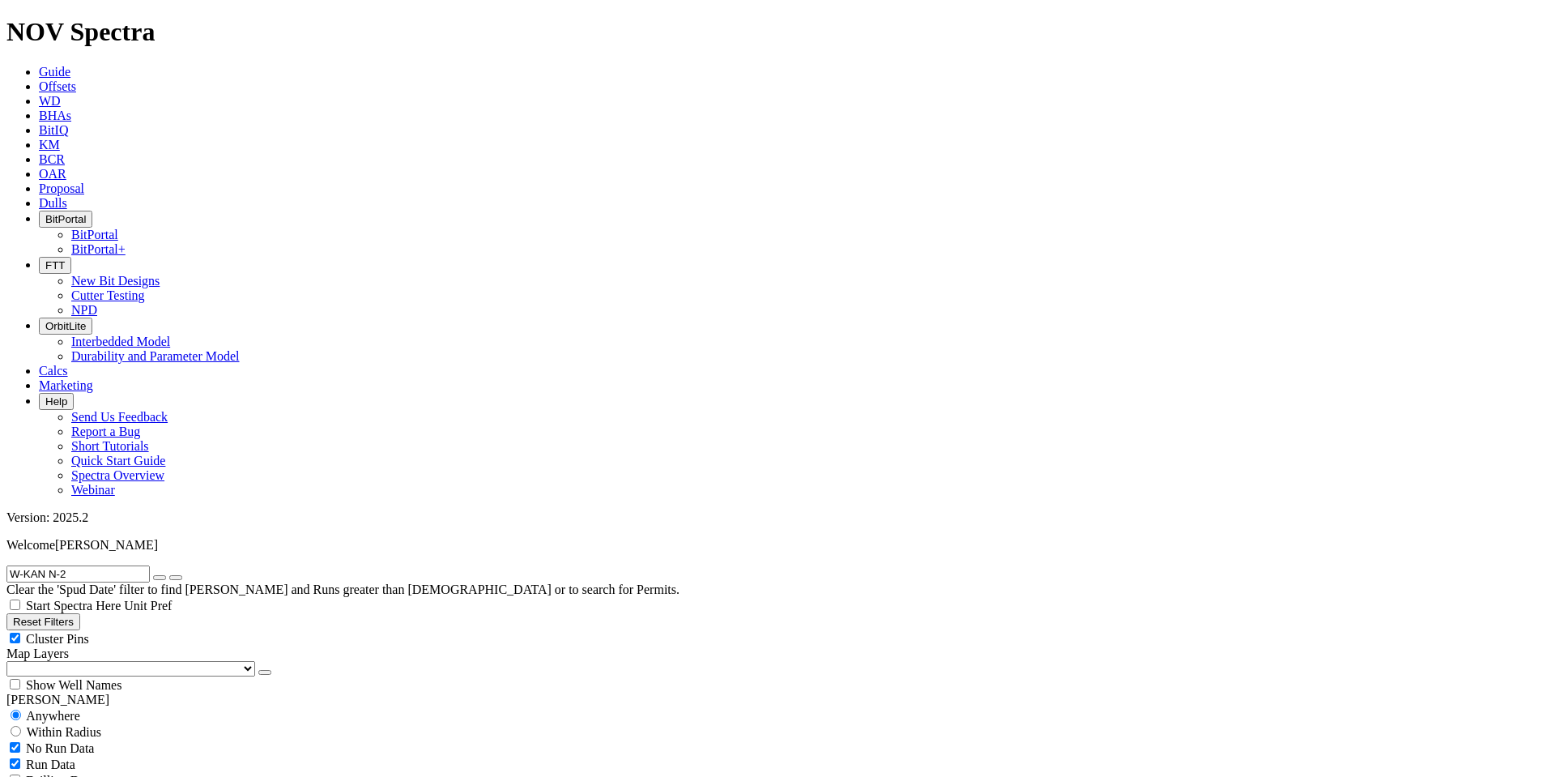
click at [117, 565] on input "W-KAN N-2" at bounding box center [77, 573] width 143 height 17
click at [100, 565] on input "W-KAN N-" at bounding box center [77, 573] width 143 height 17
paste input "A299264"
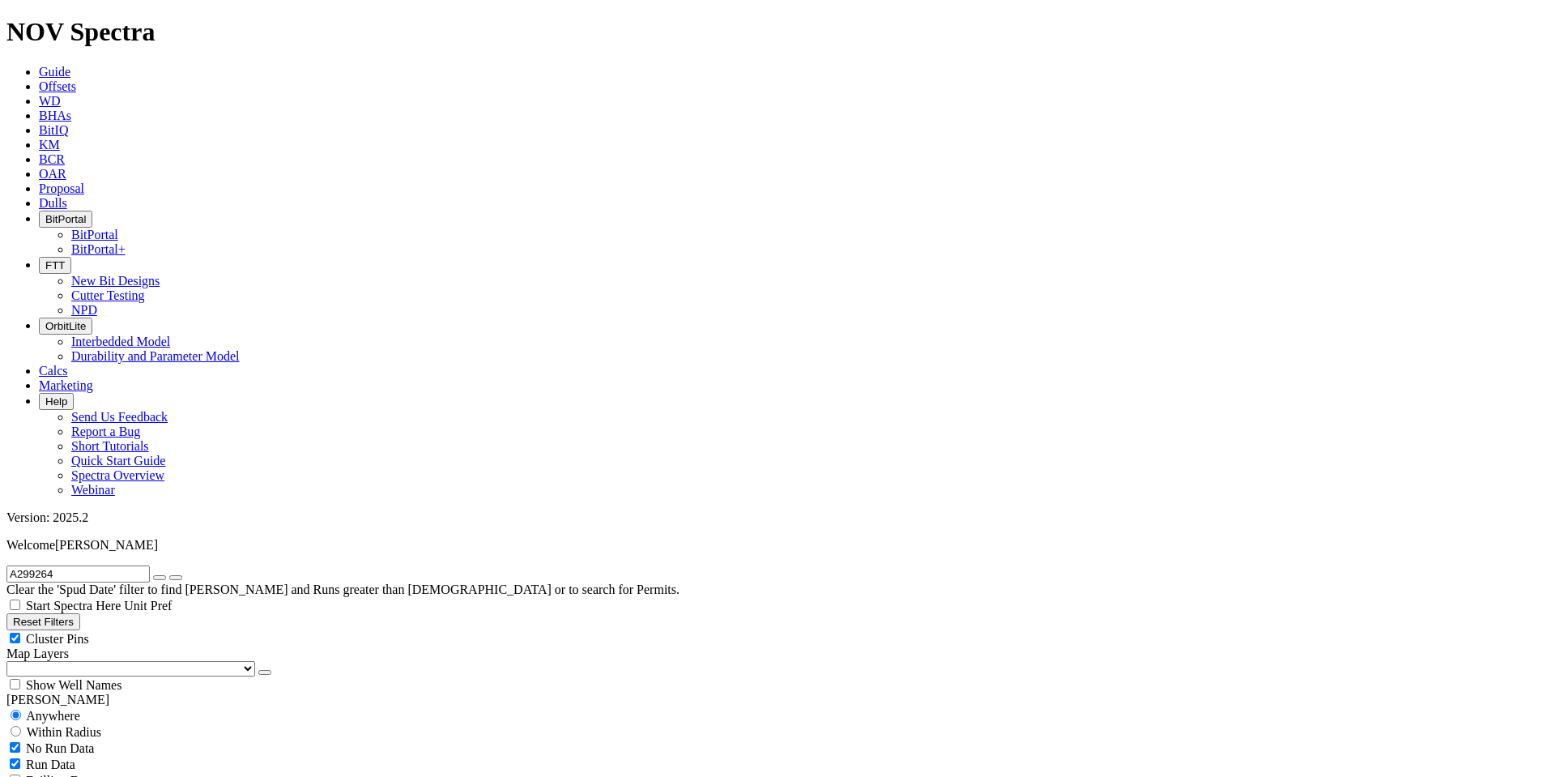
click at [150, 565] on input "A299264" at bounding box center [77, 573] width 143 height 17
paste input "89112"
click at [169, 575] on button "submit" at bounding box center [175, 577] width 13 height 5
click at [62, 565] on input "A289112" at bounding box center [77, 573] width 143 height 17
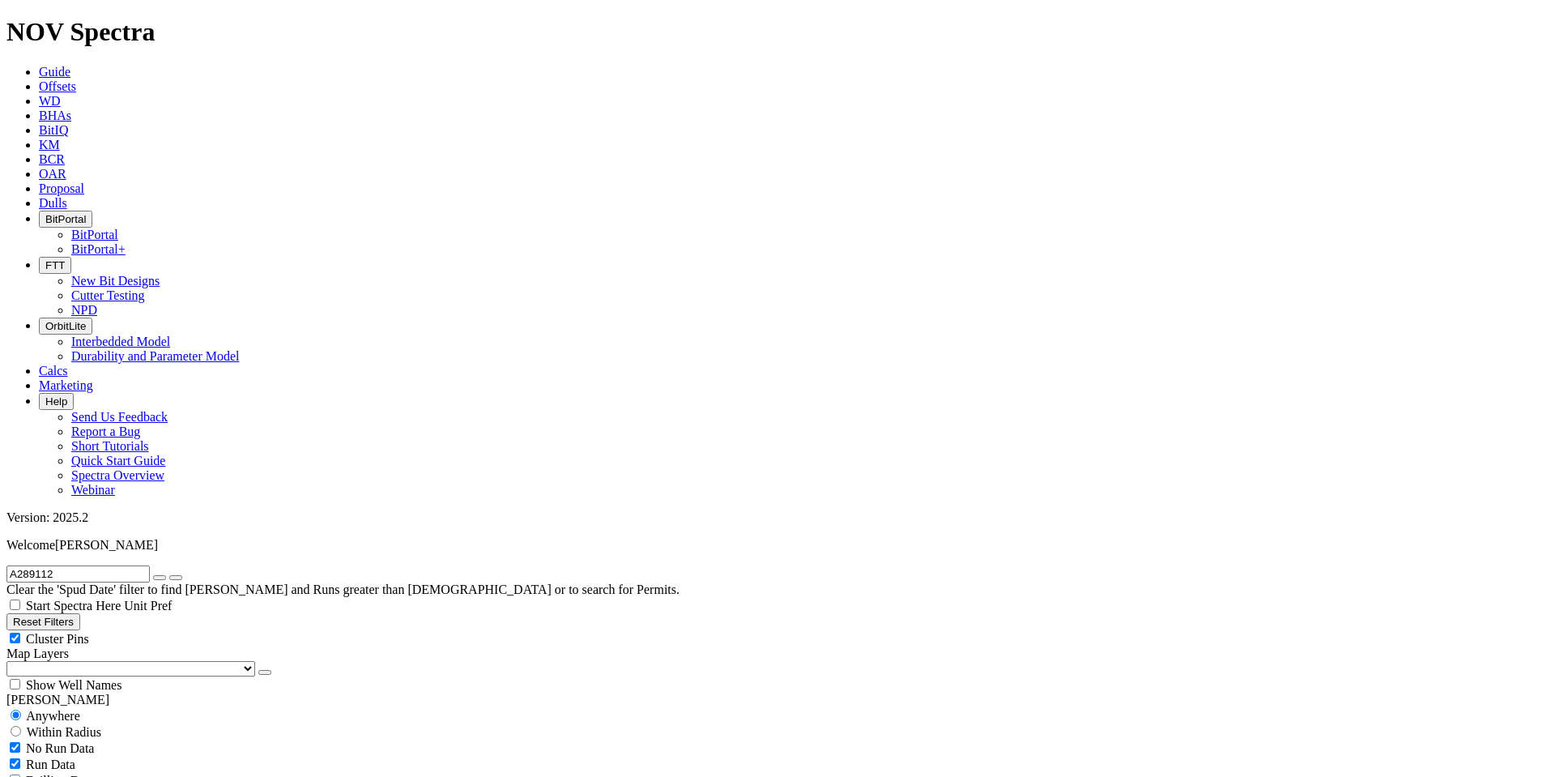
click at [61, 565] on input "A289112" at bounding box center [77, 573] width 143 height 17
paste input "S298718"
click at [169, 575] on button "submit" at bounding box center [175, 577] width 13 height 5
click at [73, 565] on input "S298718" at bounding box center [77, 573] width 143 height 17
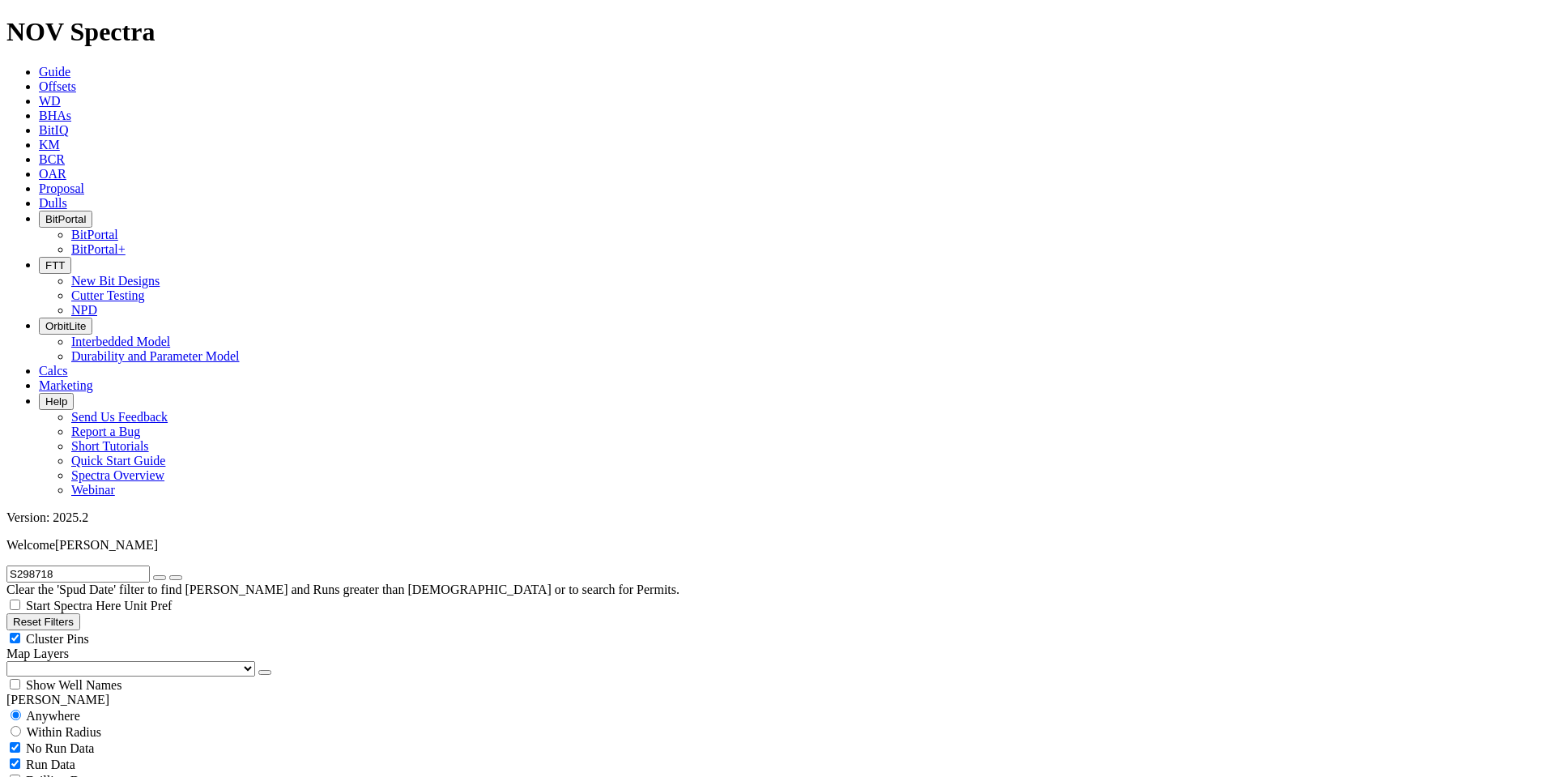
click at [73, 565] on input "S298718" at bounding box center [77, 573] width 143 height 17
paste input "A28777"
click at [169, 575] on button "submit" at bounding box center [175, 577] width 13 height 5
click at [182, 575] on button "submit" at bounding box center [175, 577] width 13 height 5
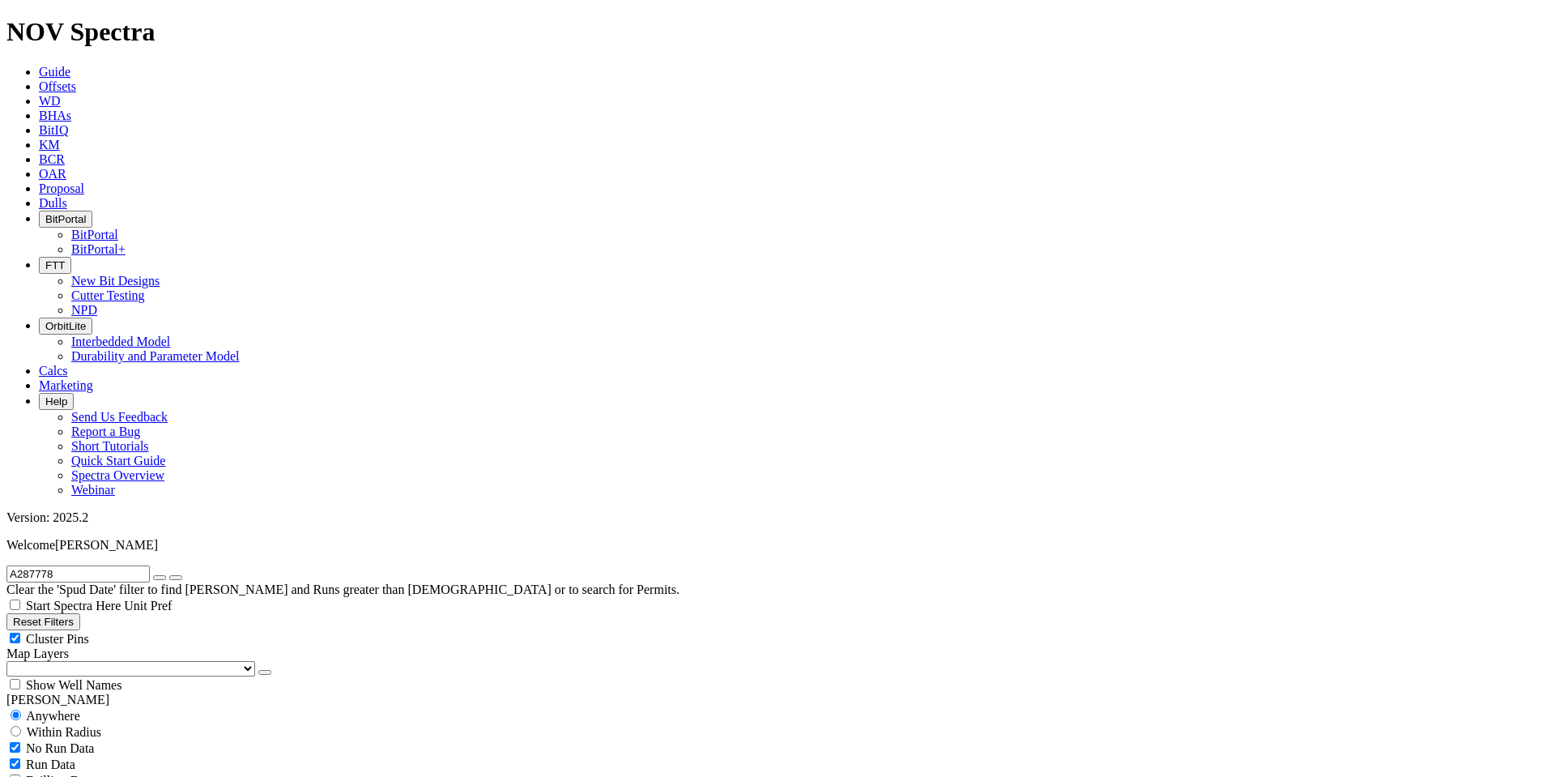
scroll to position [1403, 0]
click at [84, 565] on input "A287778" at bounding box center [77, 573] width 143 height 17
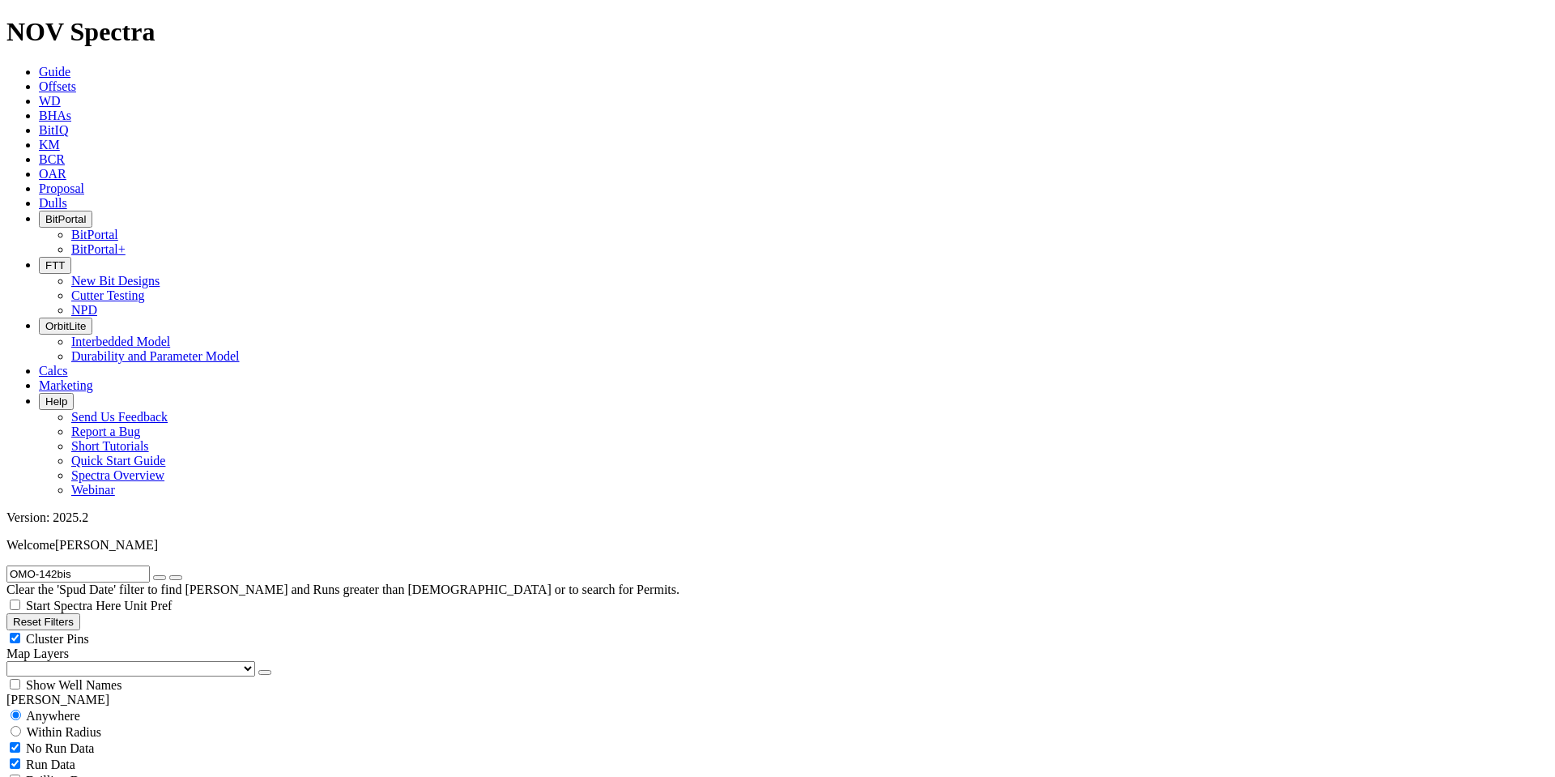
click at [86, 565] on input "OMO-142bis" at bounding box center [77, 573] width 143 height 17
click at [87, 565] on input "OMO-142bis" at bounding box center [77, 573] width 143 height 17
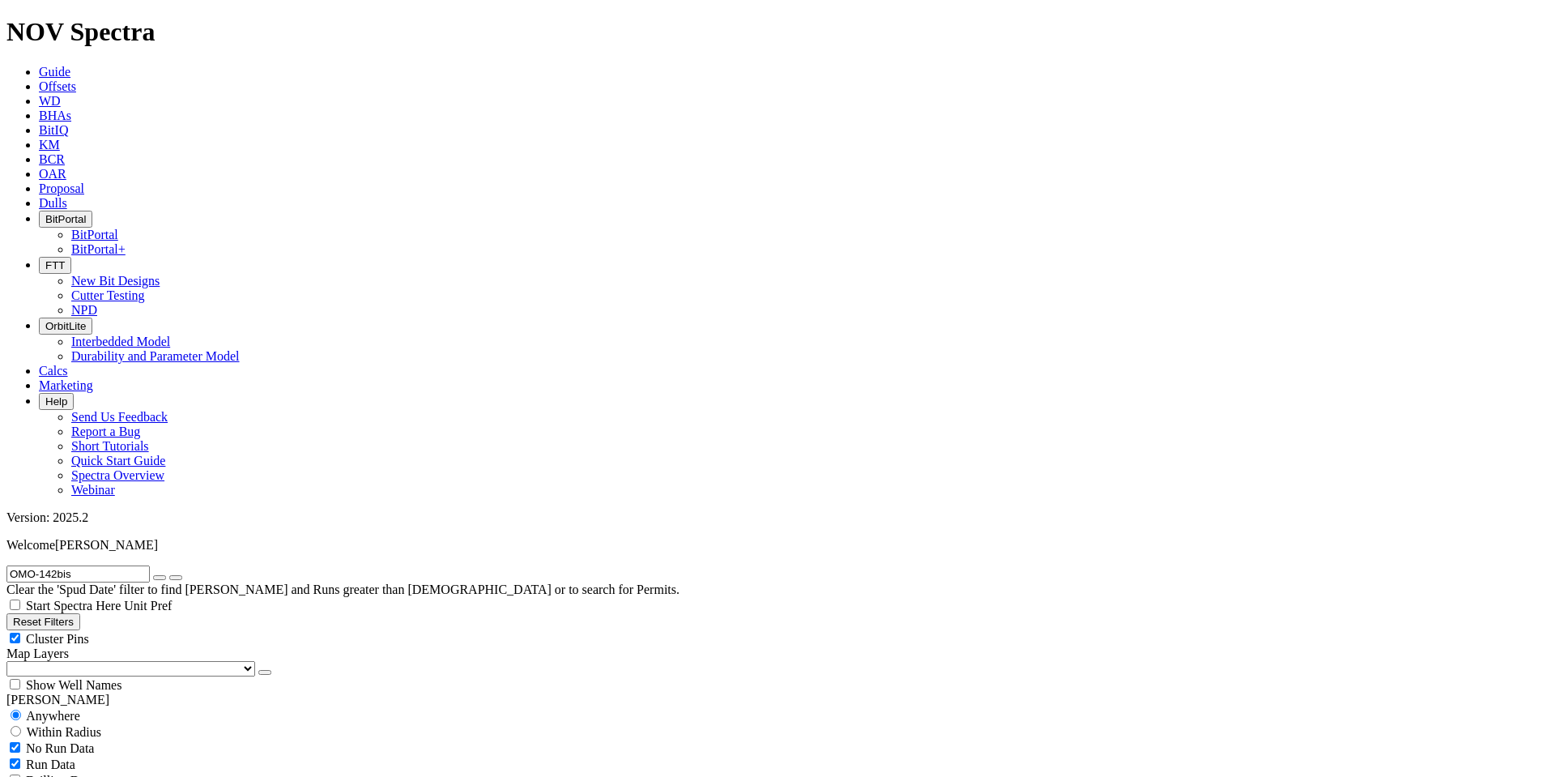
paste input "E266695"
click at [66, 565] on input "E266695" at bounding box center [77, 573] width 143 height 17
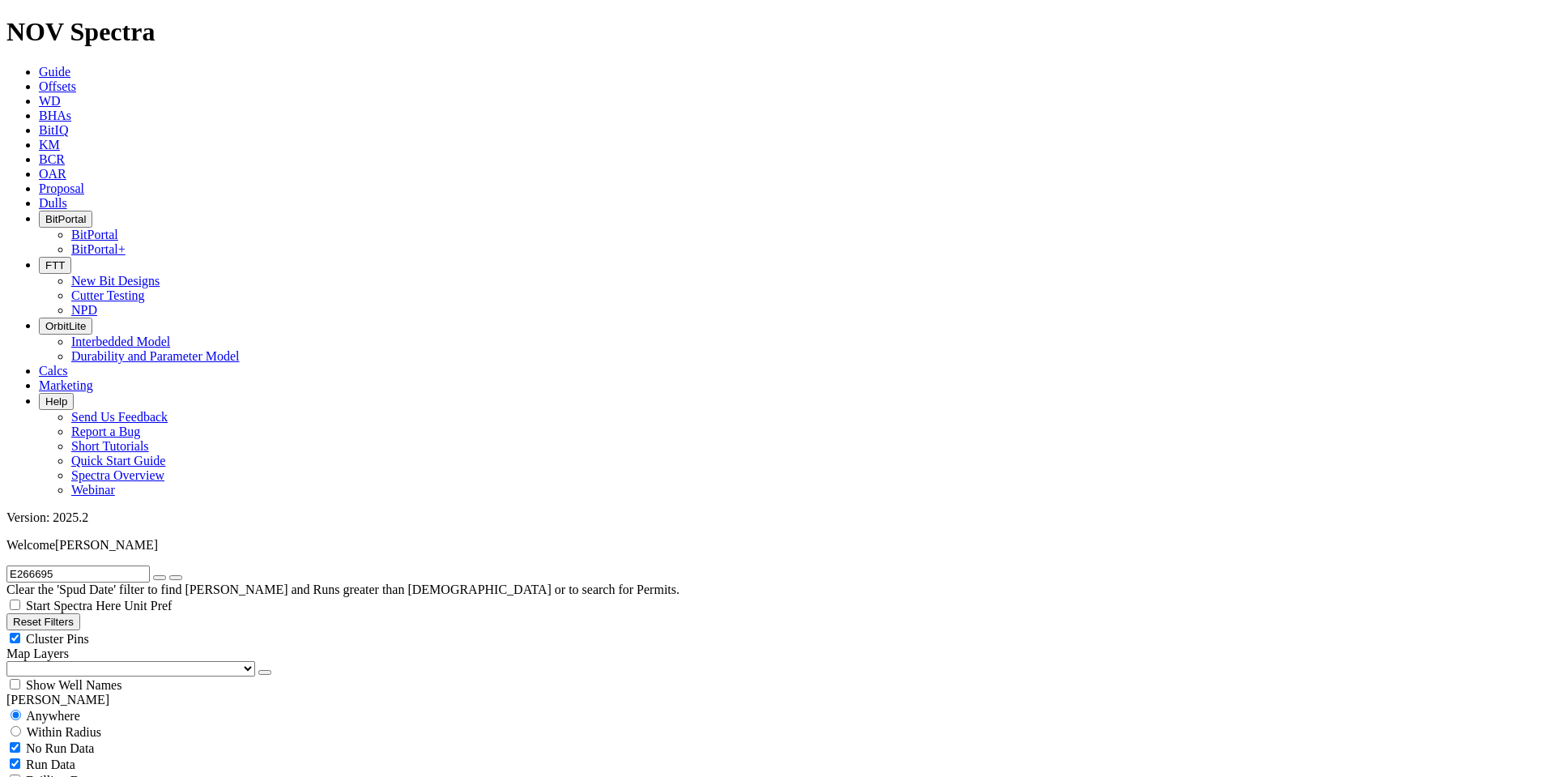
paste input "Arcadia-4 ST"
click at [99, 565] on input "Arcadia-4 ST" at bounding box center [77, 573] width 143 height 17
click at [100, 565] on input "Arcadia-4 ST" at bounding box center [77, 573] width 143 height 17
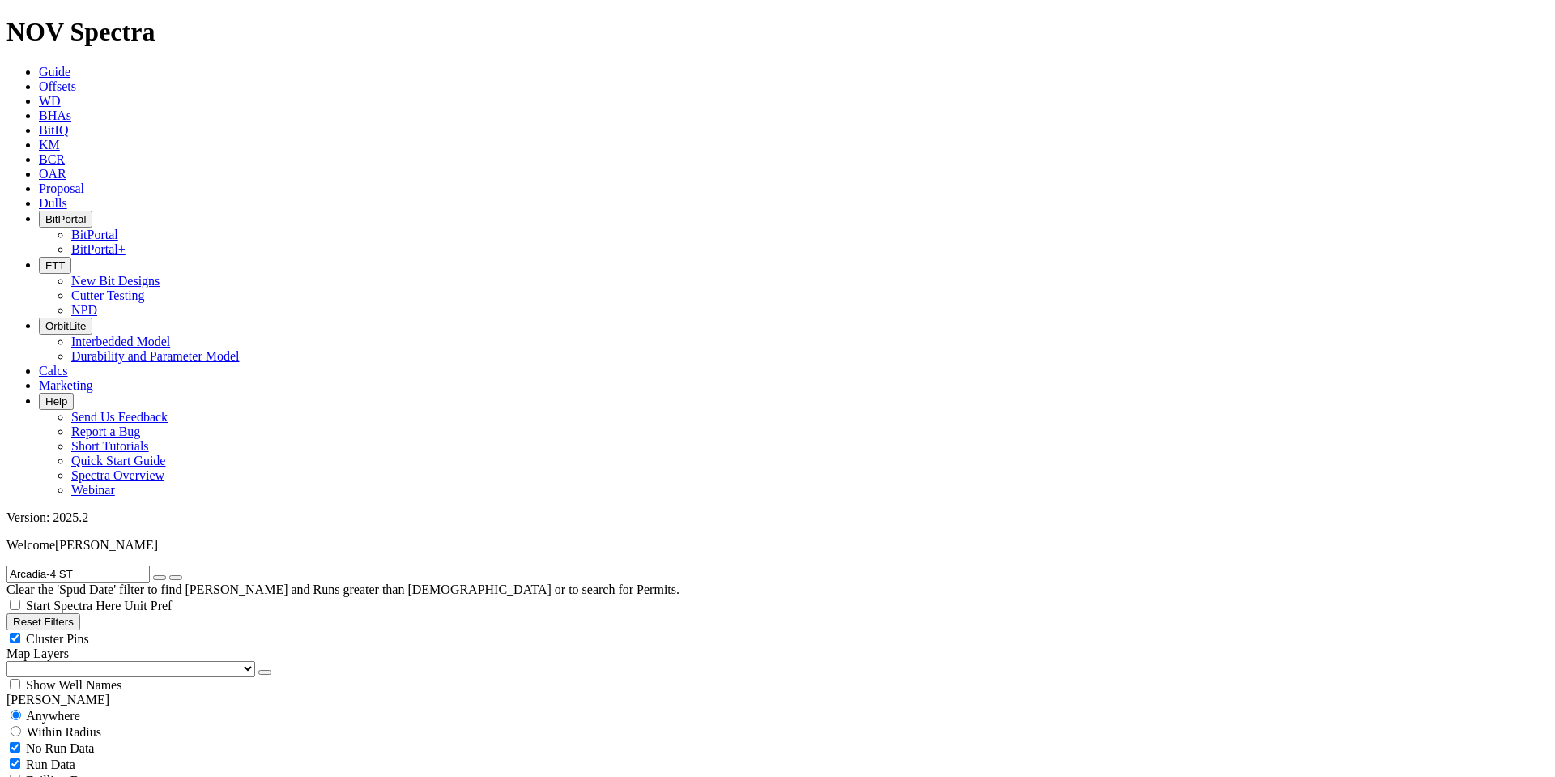
click at [100, 565] on input "Arcadia-4 ST" at bounding box center [77, 573] width 143 height 17
paste input "280548"
click at [176, 577] on icon "submit" at bounding box center [176, 577] width 0 height 0
click at [100, 565] on input "A280548" at bounding box center [77, 573] width 143 height 17
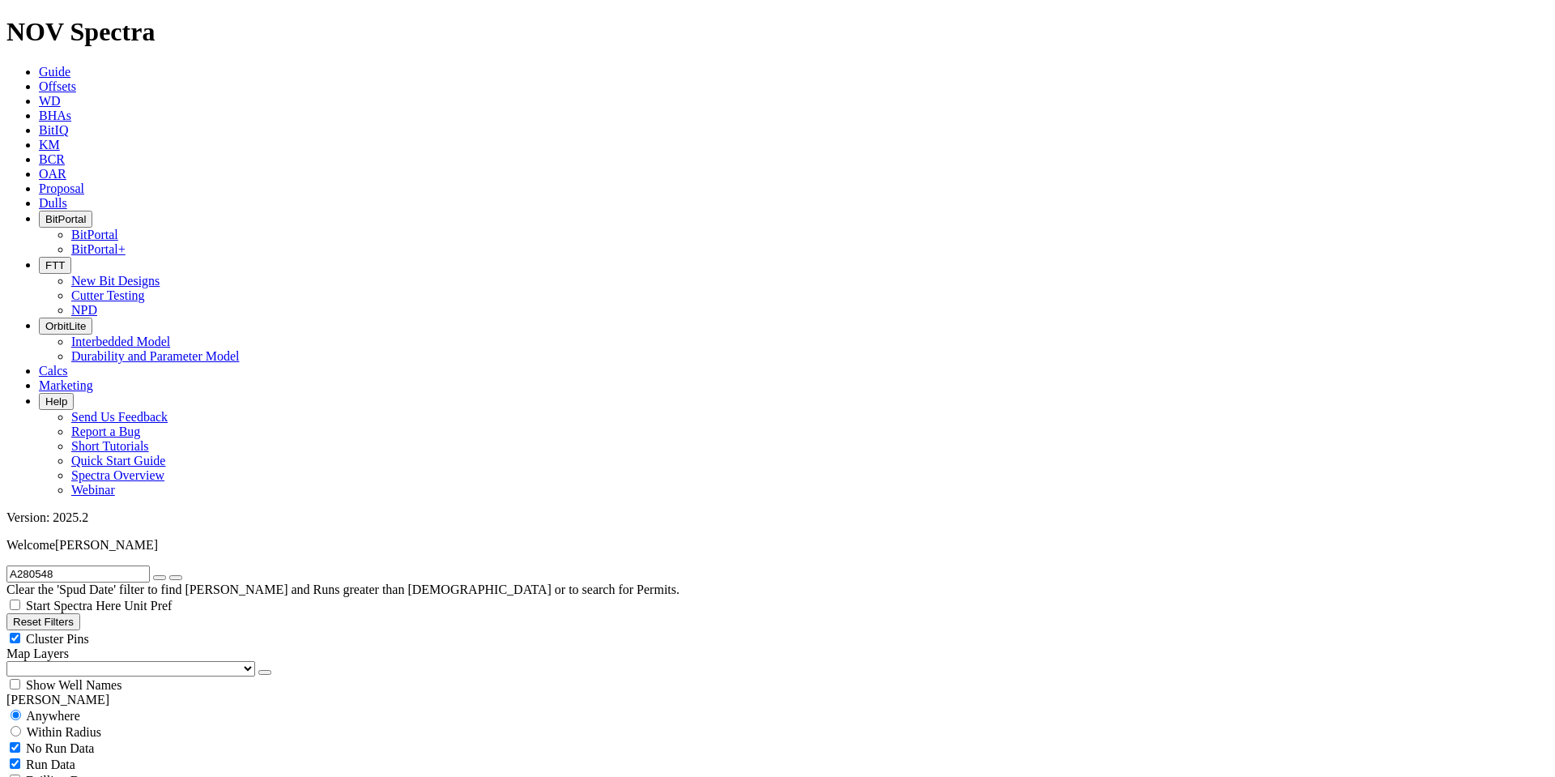
paste input "E26490"
click at [176, 577] on icon "submit" at bounding box center [176, 577] width 0 height 0
click at [73, 565] on input "E264908" at bounding box center [77, 573] width 143 height 17
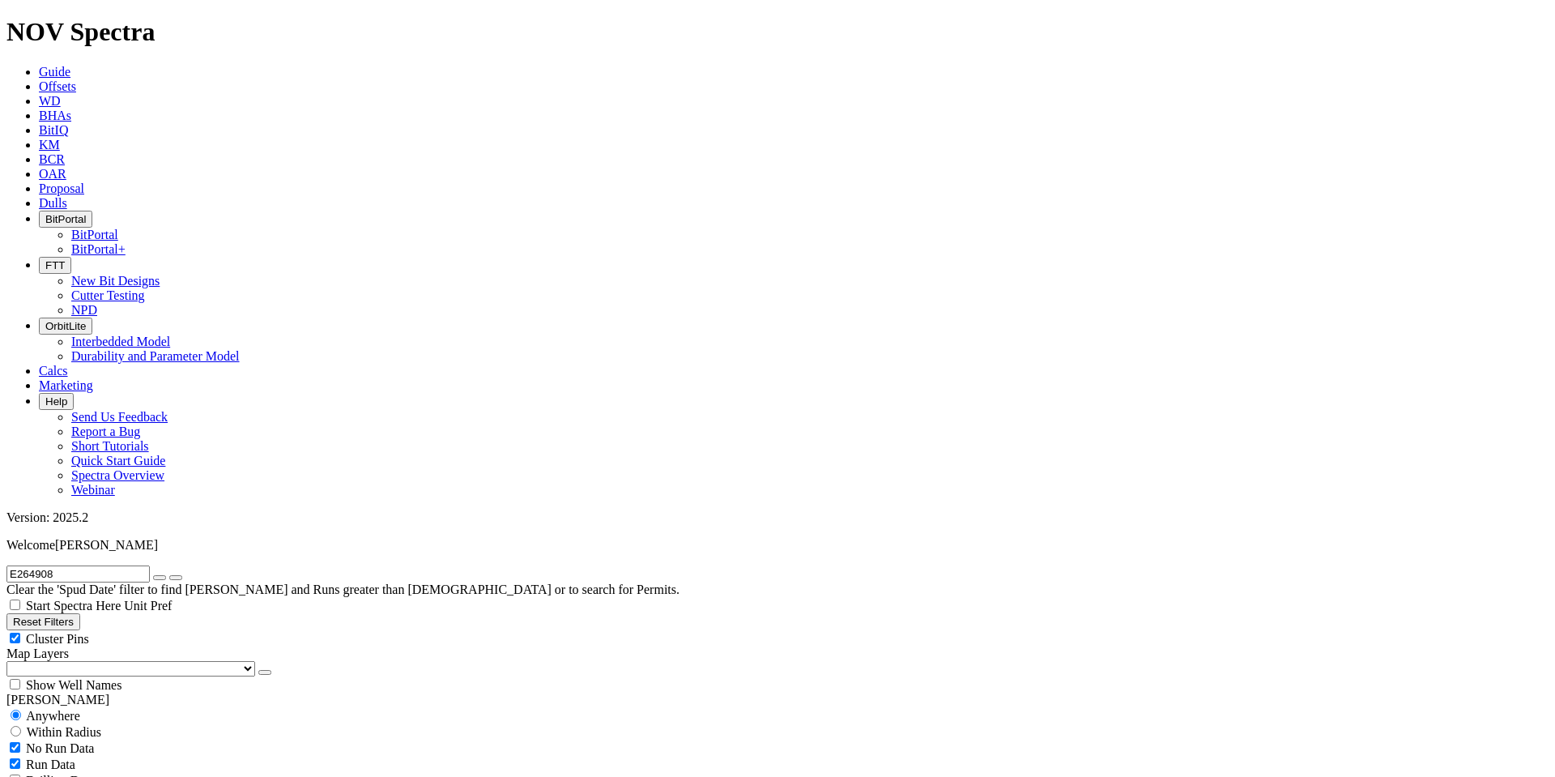
paste input "A279094"
click at [169, 575] on button "submit" at bounding box center [175, 577] width 13 height 5
click at [73, 565] on input "A279094" at bounding box center [77, 573] width 143 height 17
paste input "ISA-301"
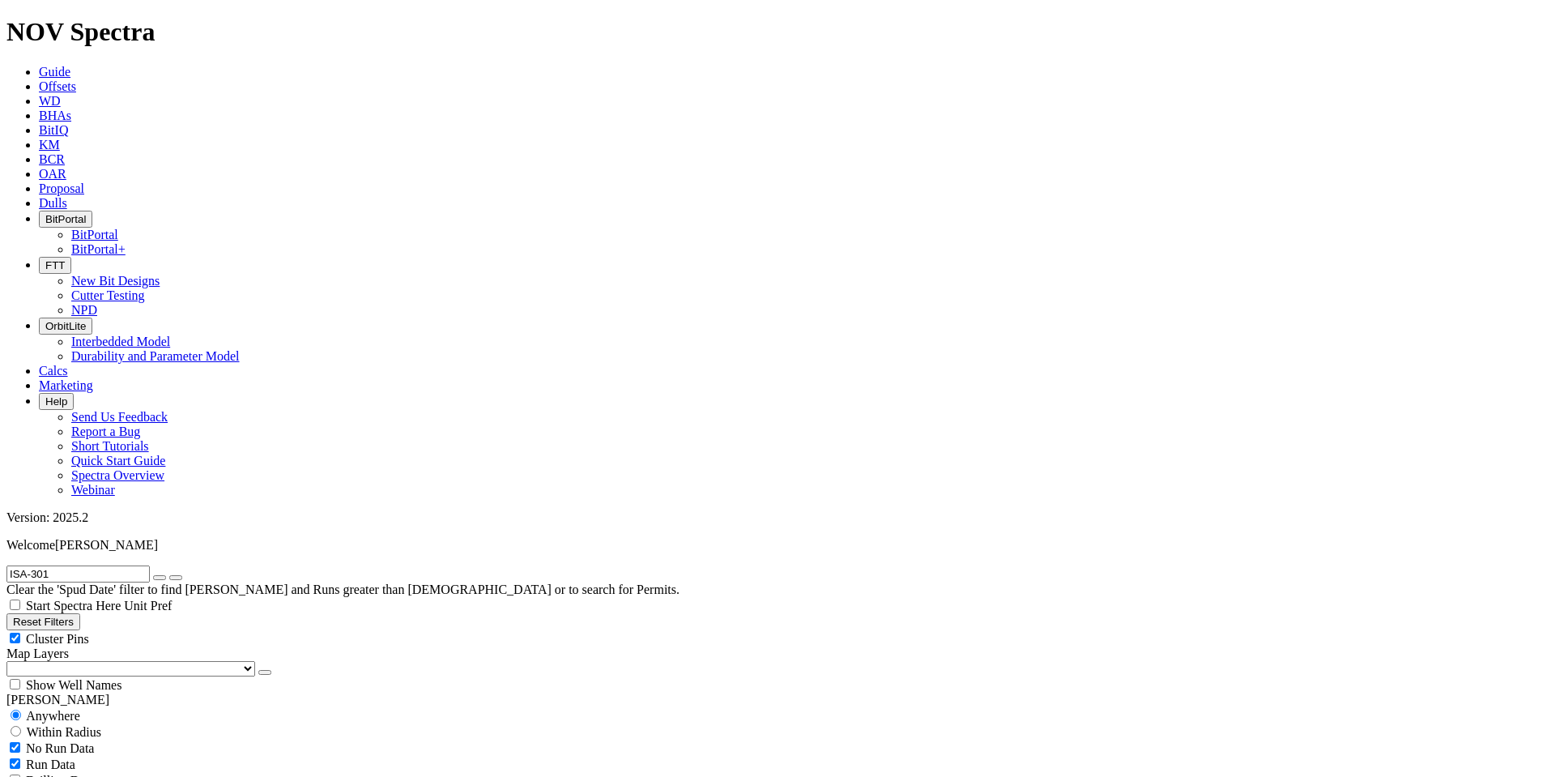
click at [176, 577] on icon "submit" at bounding box center [176, 577] width 0 height 0
click at [64, 565] on input "ISA-301" at bounding box center [77, 573] width 143 height 17
click at [75, 565] on input "ISA-301" at bounding box center [77, 573] width 143 height 17
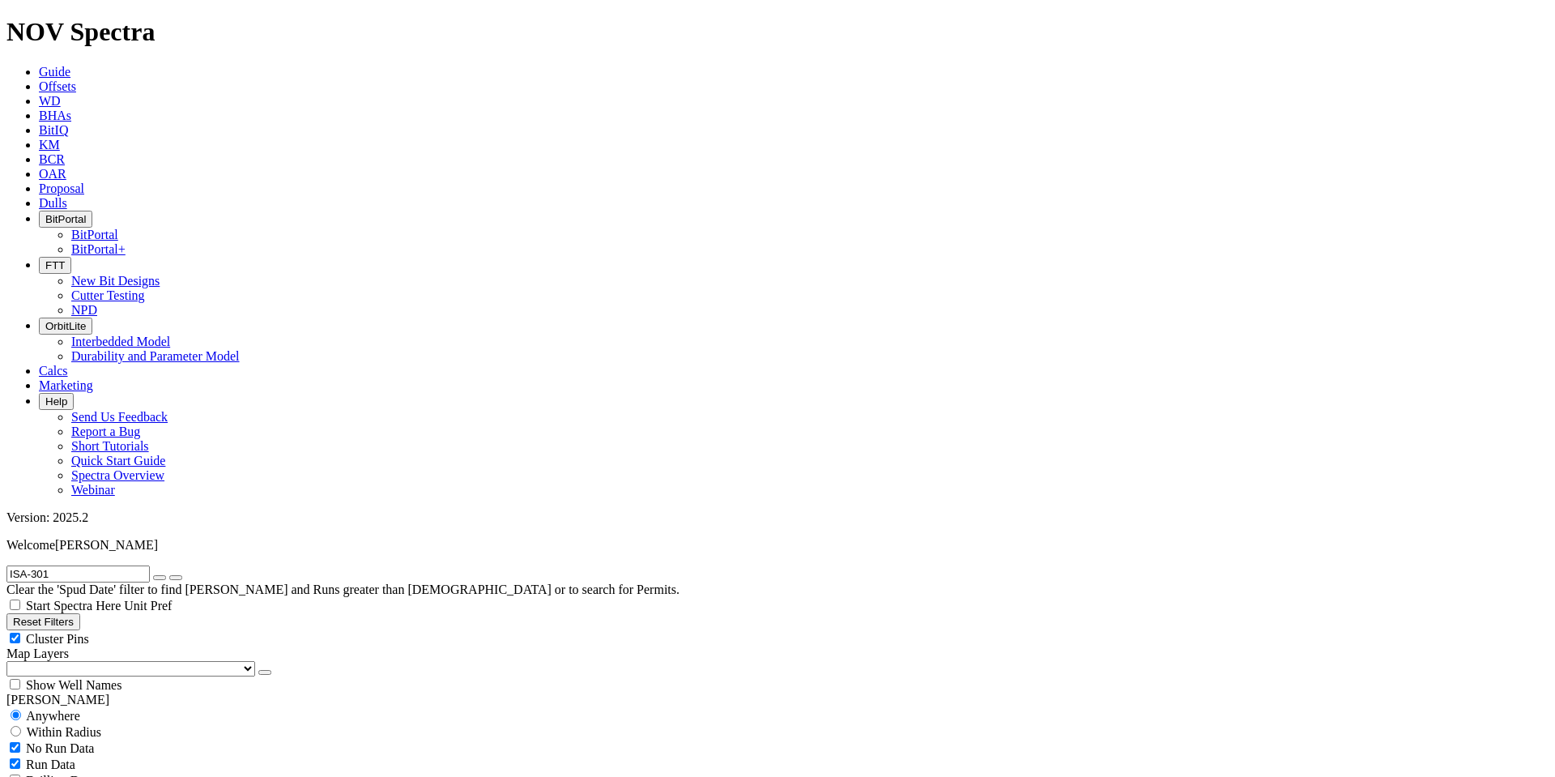
paste input "A289664"
click at [182, 575] on button "submit" at bounding box center [175, 577] width 13 height 5
click at [84, 565] on input "A289664" at bounding box center [77, 573] width 143 height 17
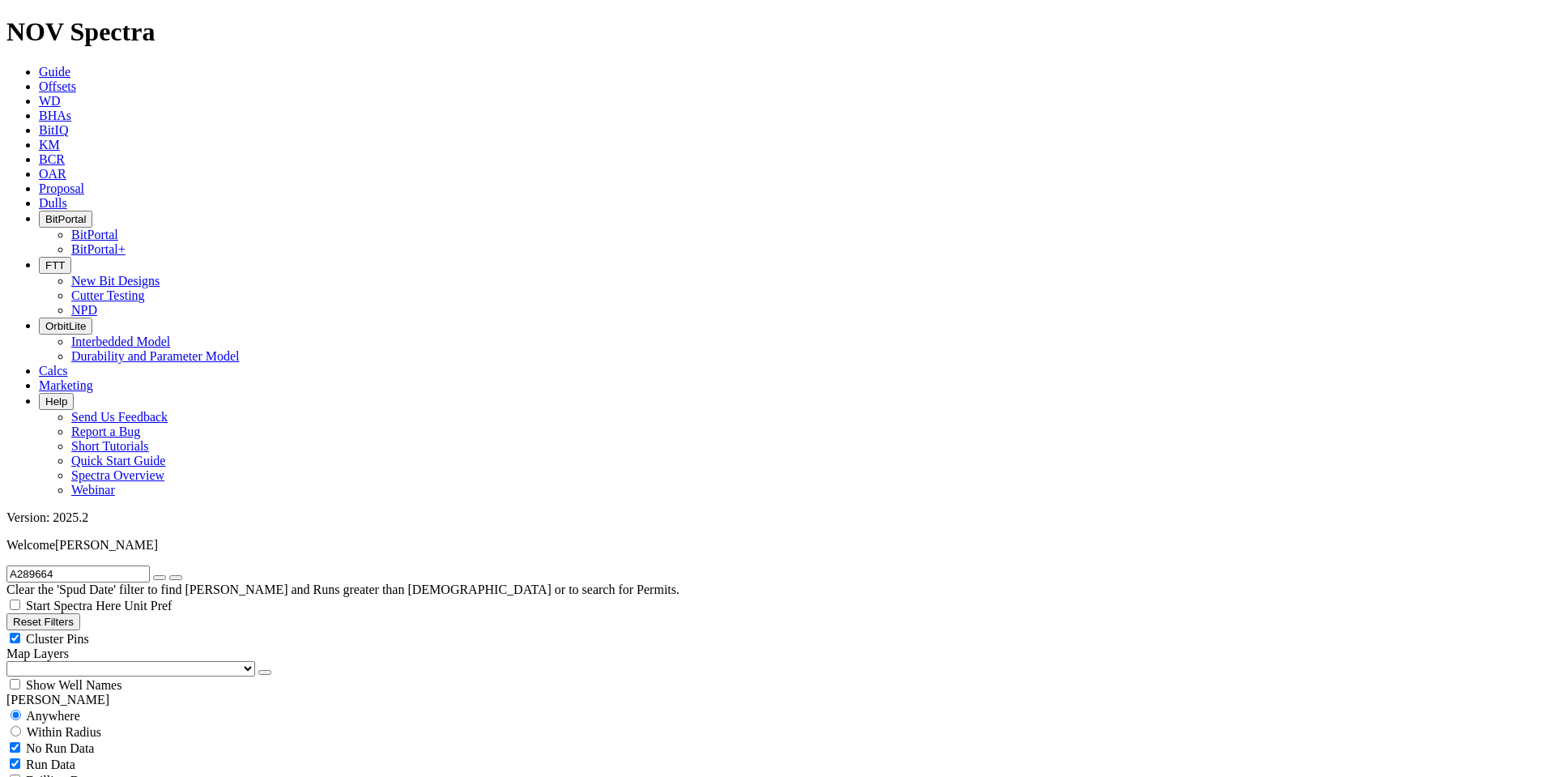
click at [84, 565] on input "A289664" at bounding box center [77, 573] width 143 height 17
paste input "HFT-42"
click at [169, 575] on button "submit" at bounding box center [175, 577] width 13 height 5
click at [86, 565] on input "HFT-42" at bounding box center [77, 573] width 143 height 17
click at [169, 575] on button "submit" at bounding box center [175, 577] width 13 height 5
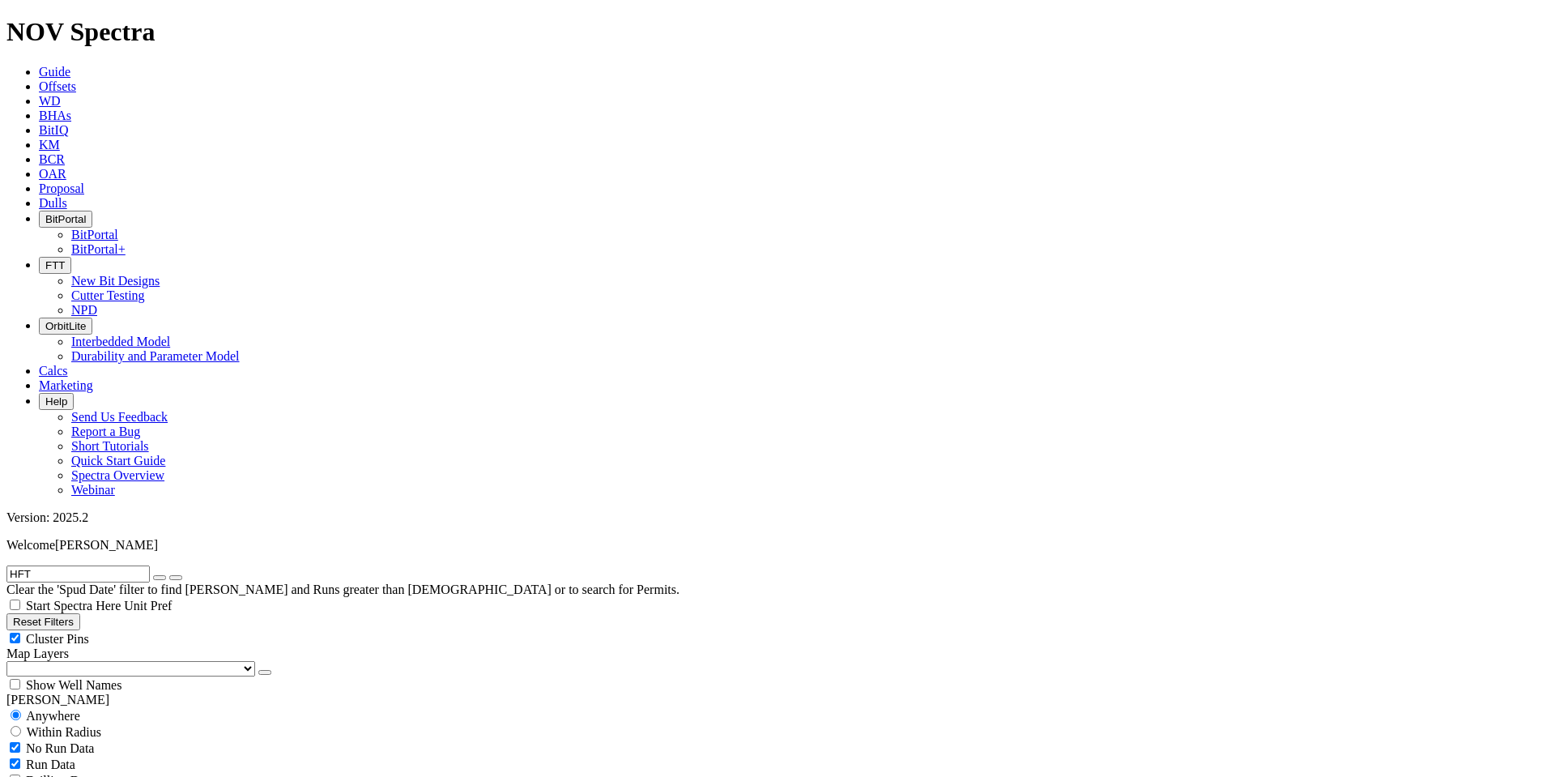
click at [78, 709] on span "Anywhere" at bounding box center [53, 716] width 54 height 14
click at [36, 565] on input "HFT" at bounding box center [77, 573] width 143 height 17
paste input "A287248"
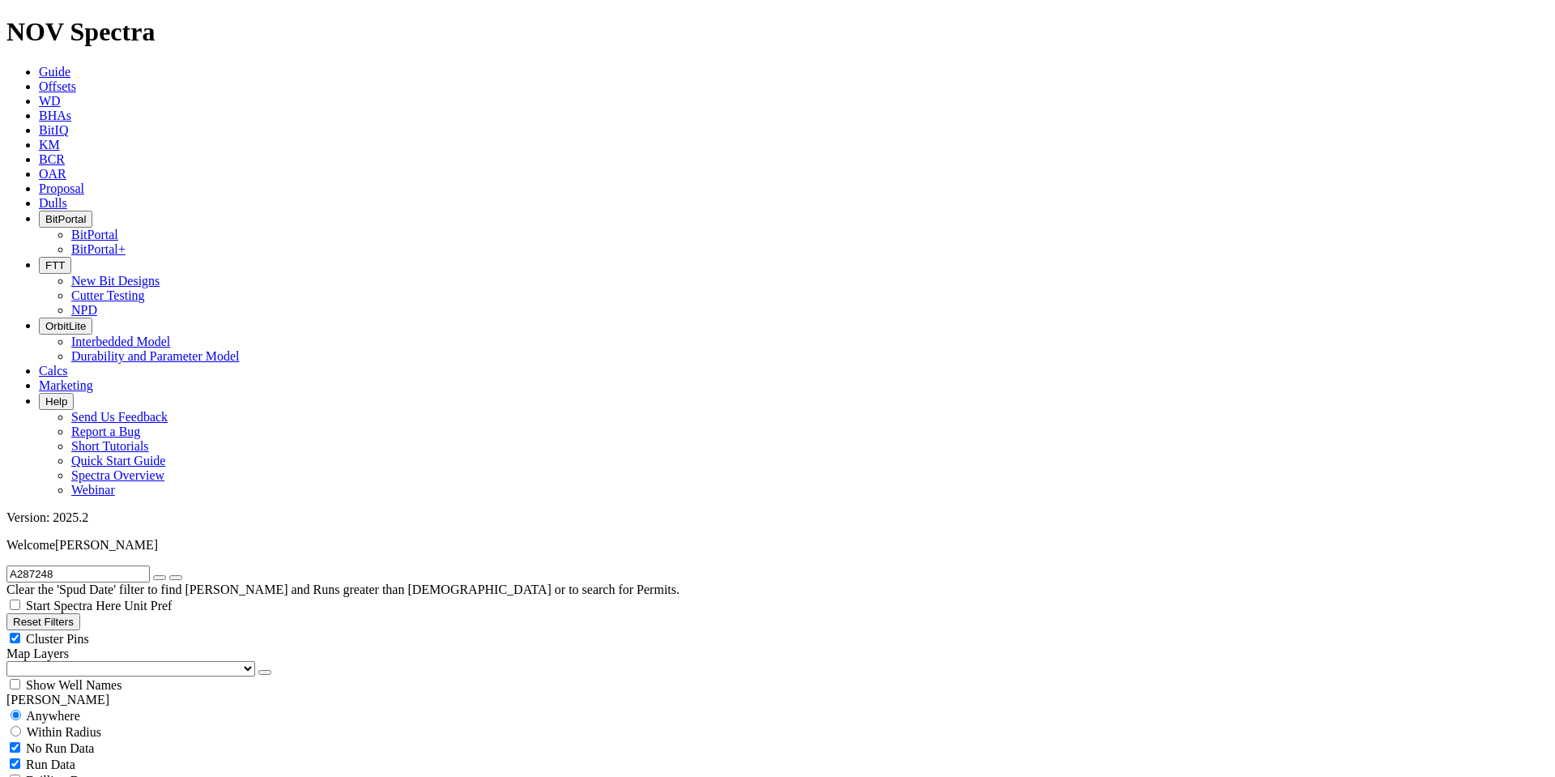
click at [176, 577] on icon "submit" at bounding box center [176, 577] width 0 height 0
click at [99, 565] on input "A287248" at bounding box center [77, 573] width 143 height 17
paste input "GS323-6A"
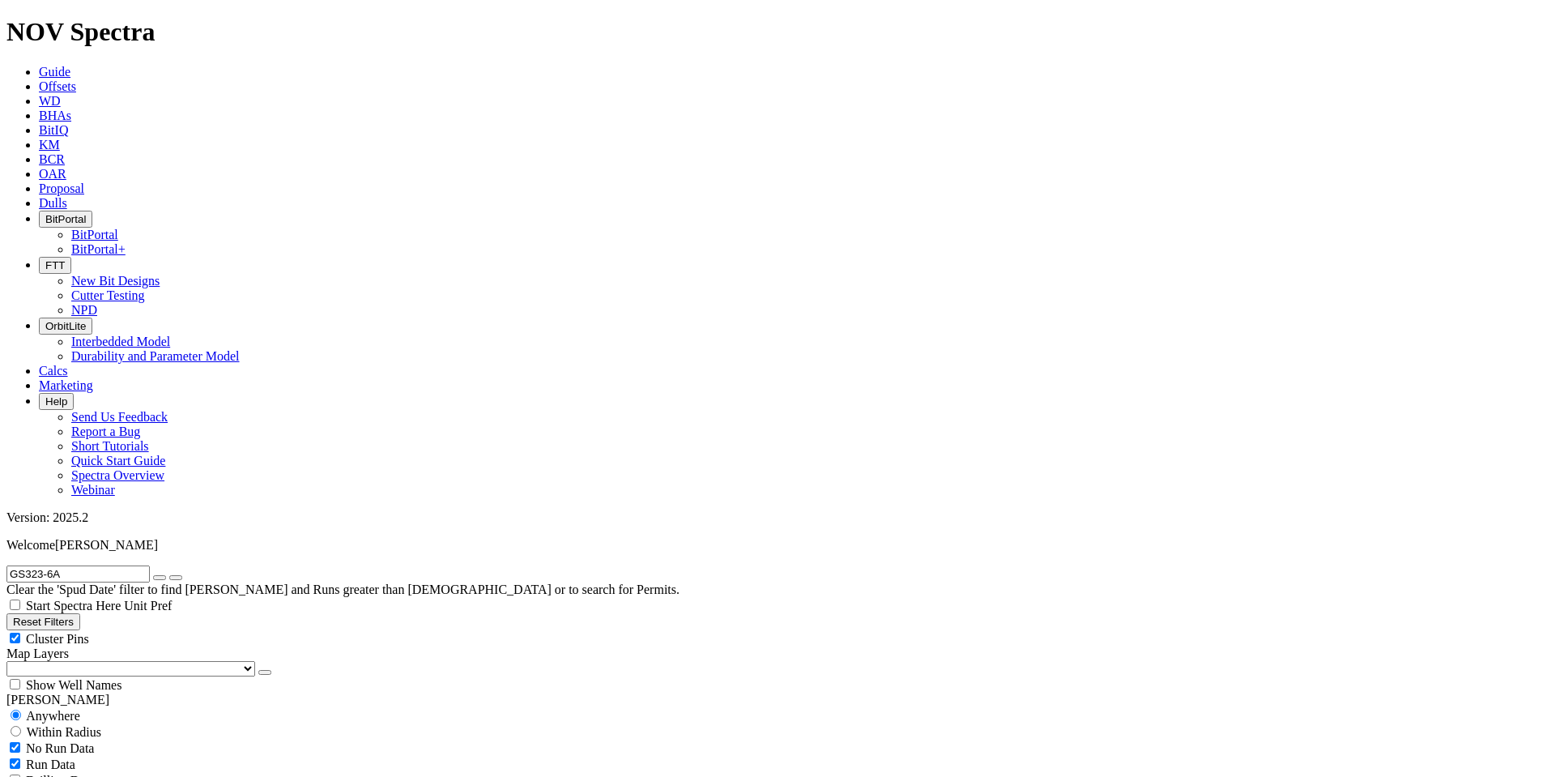
click at [100, 565] on input "GS323-6A" at bounding box center [77, 573] width 143 height 17
click at [70, 565] on input "GS323" at bounding box center [77, 573] width 143 height 17
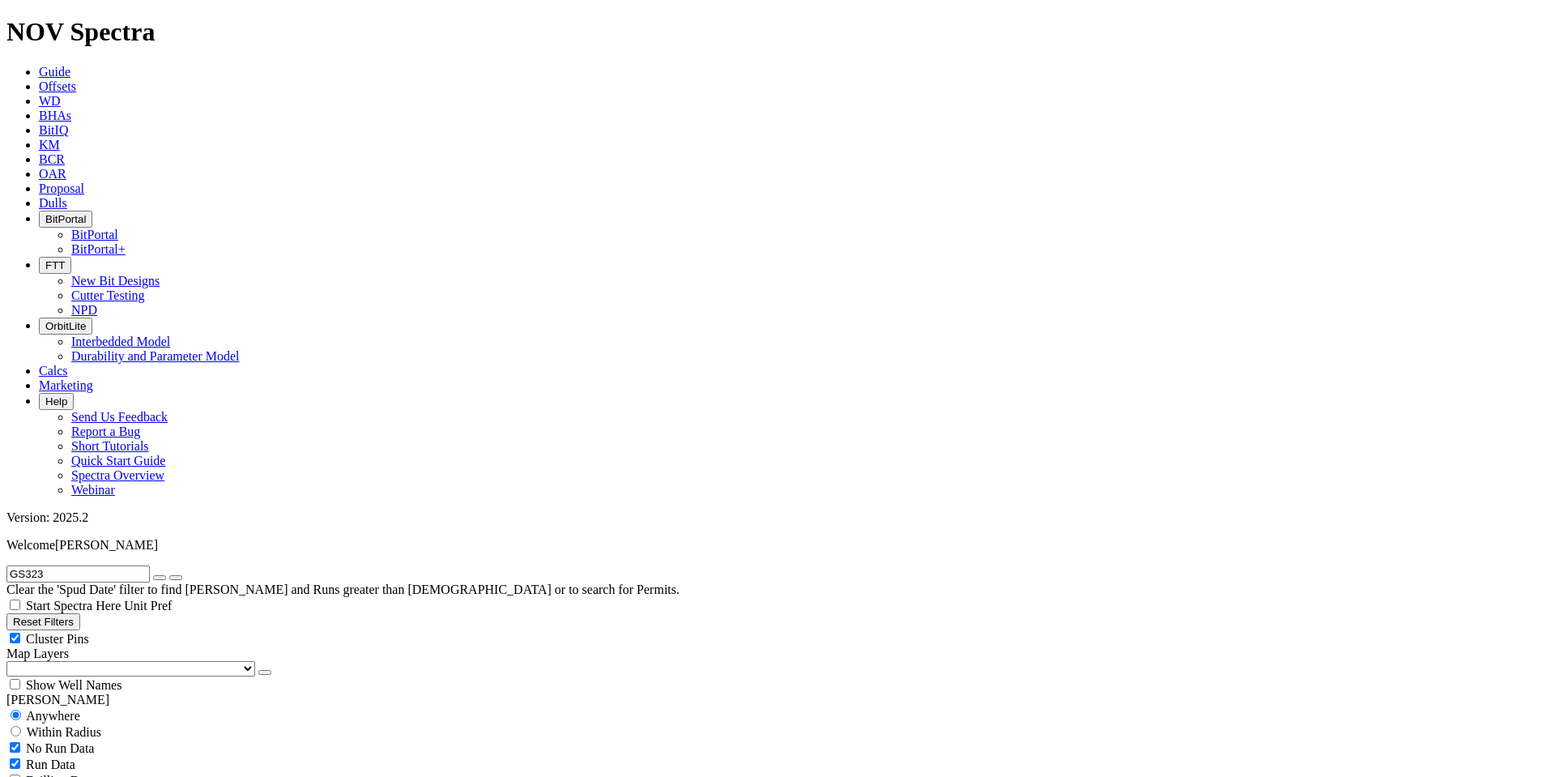
paste input "E269380"
click at [169, 575] on button "submit" at bounding box center [175, 577] width 13 height 5
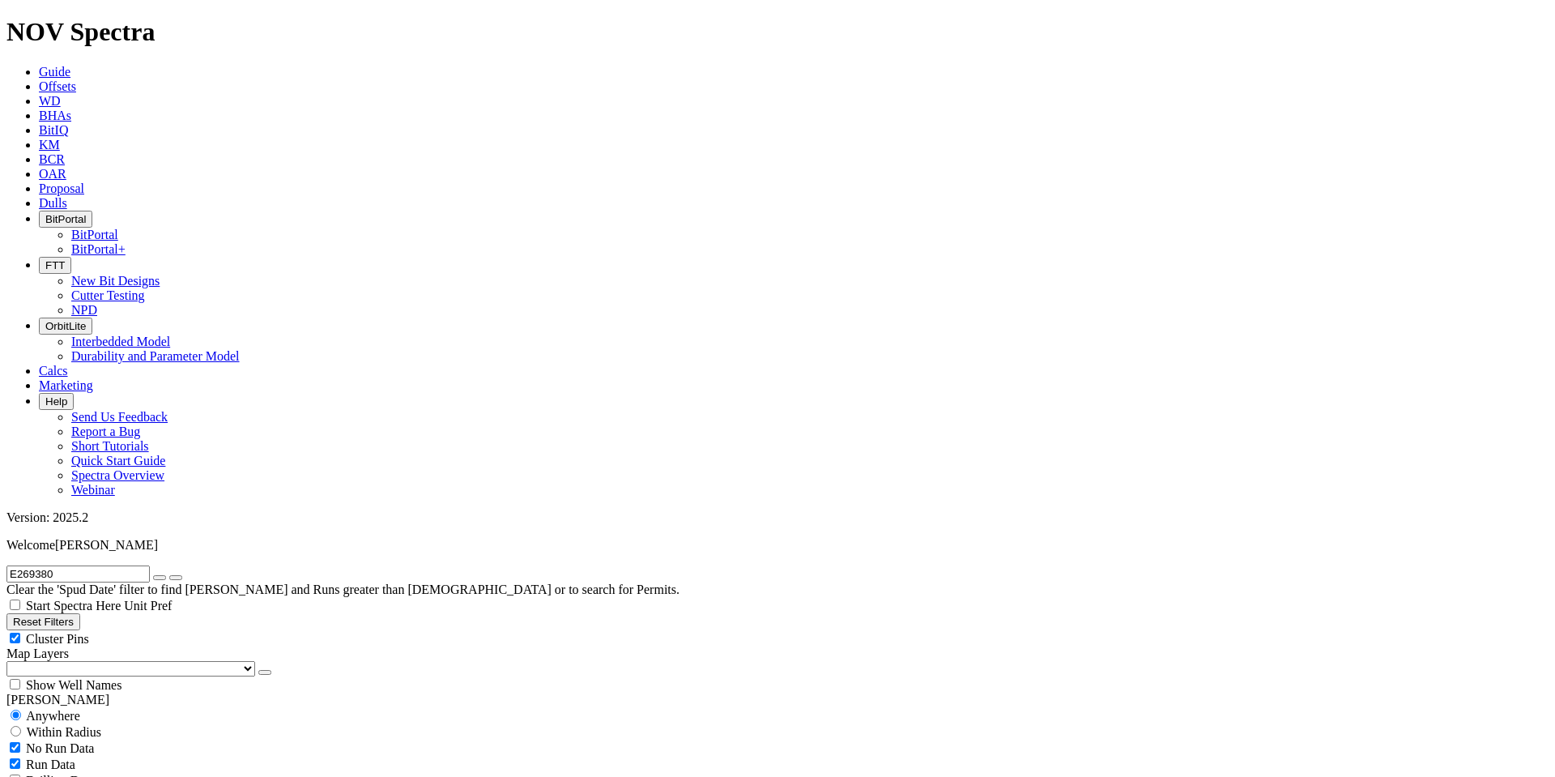
scroll to position [101, 0]
click at [84, 565] on input "E269380" at bounding box center [77, 573] width 143 height 17
paste input "A281666"
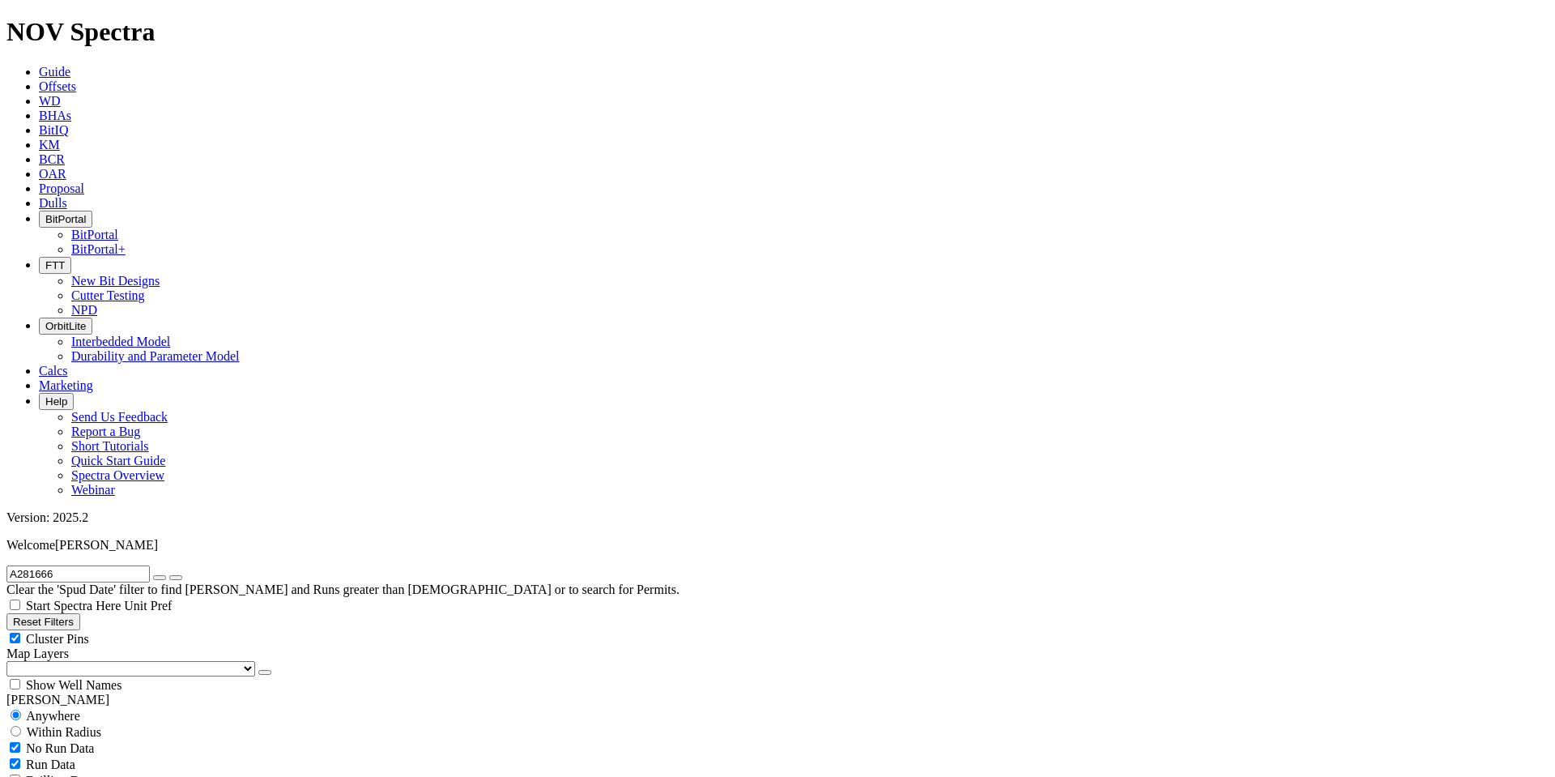
click at [86, 565] on input "A281666" at bounding box center [77, 573] width 143 height 17
click at [87, 565] on input "A281666" at bounding box center [77, 573] width 143 height 17
paste input "6718"
click at [169, 575] on button "submit" at bounding box center [175, 577] width 13 height 5
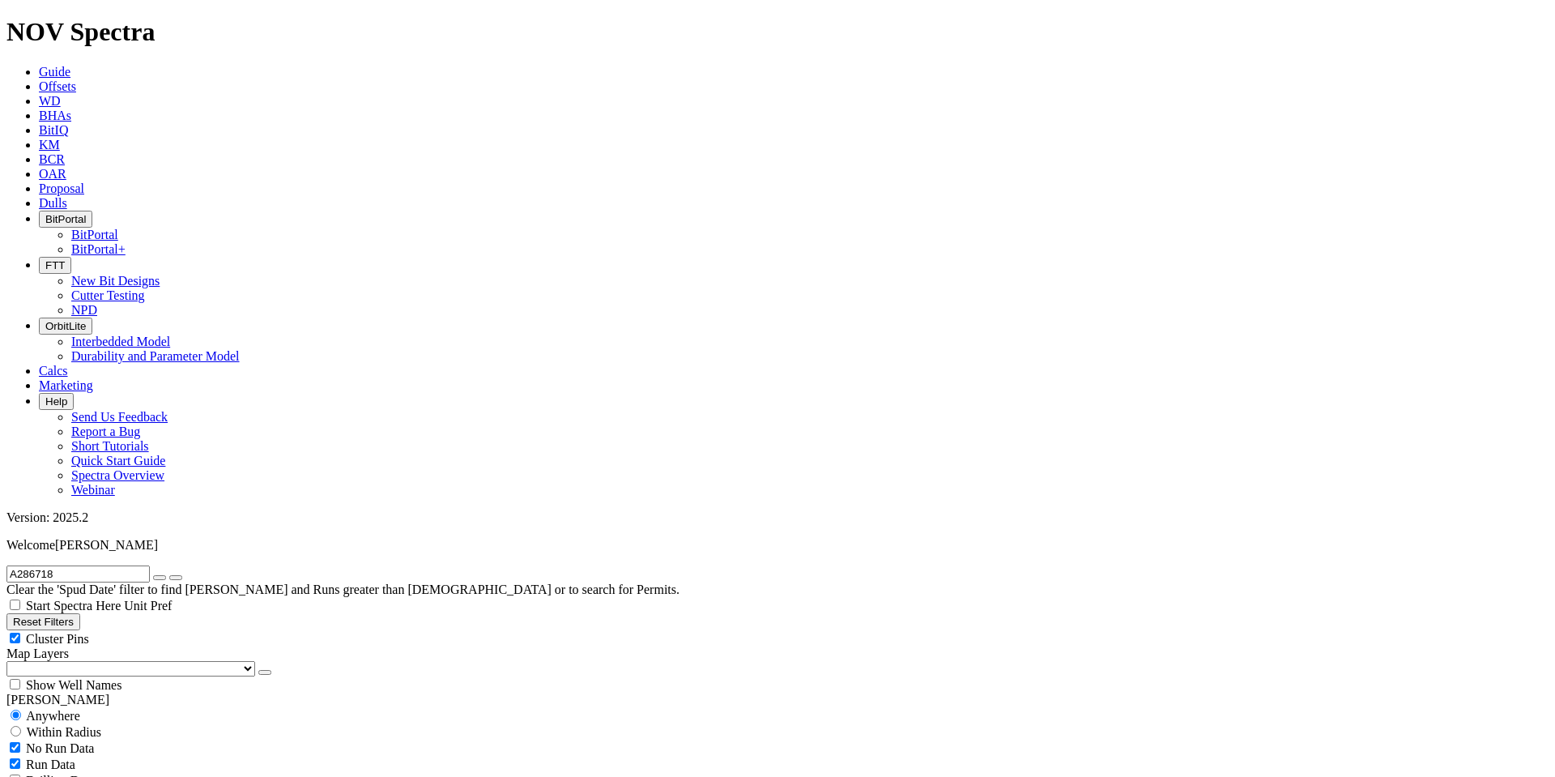
click at [104, 565] on input "A286718" at bounding box center [77, 573] width 143 height 17
paste input "73659"
type input "A273659"
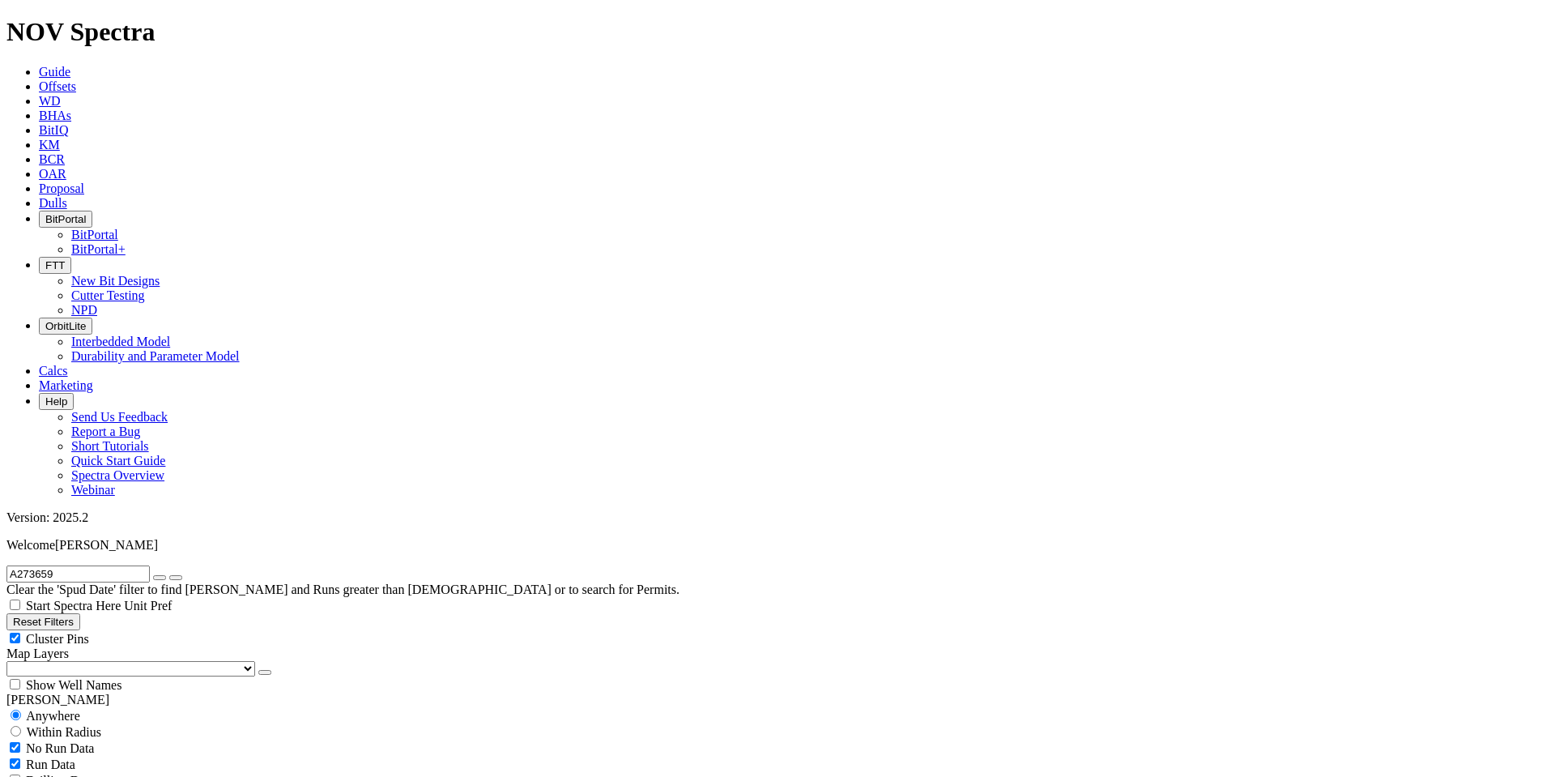
click at [176, 577] on icon "submit" at bounding box center [176, 577] width 0 height 0
click at [172, 598] on span "Unit Pref" at bounding box center [148, 605] width 48 height 14
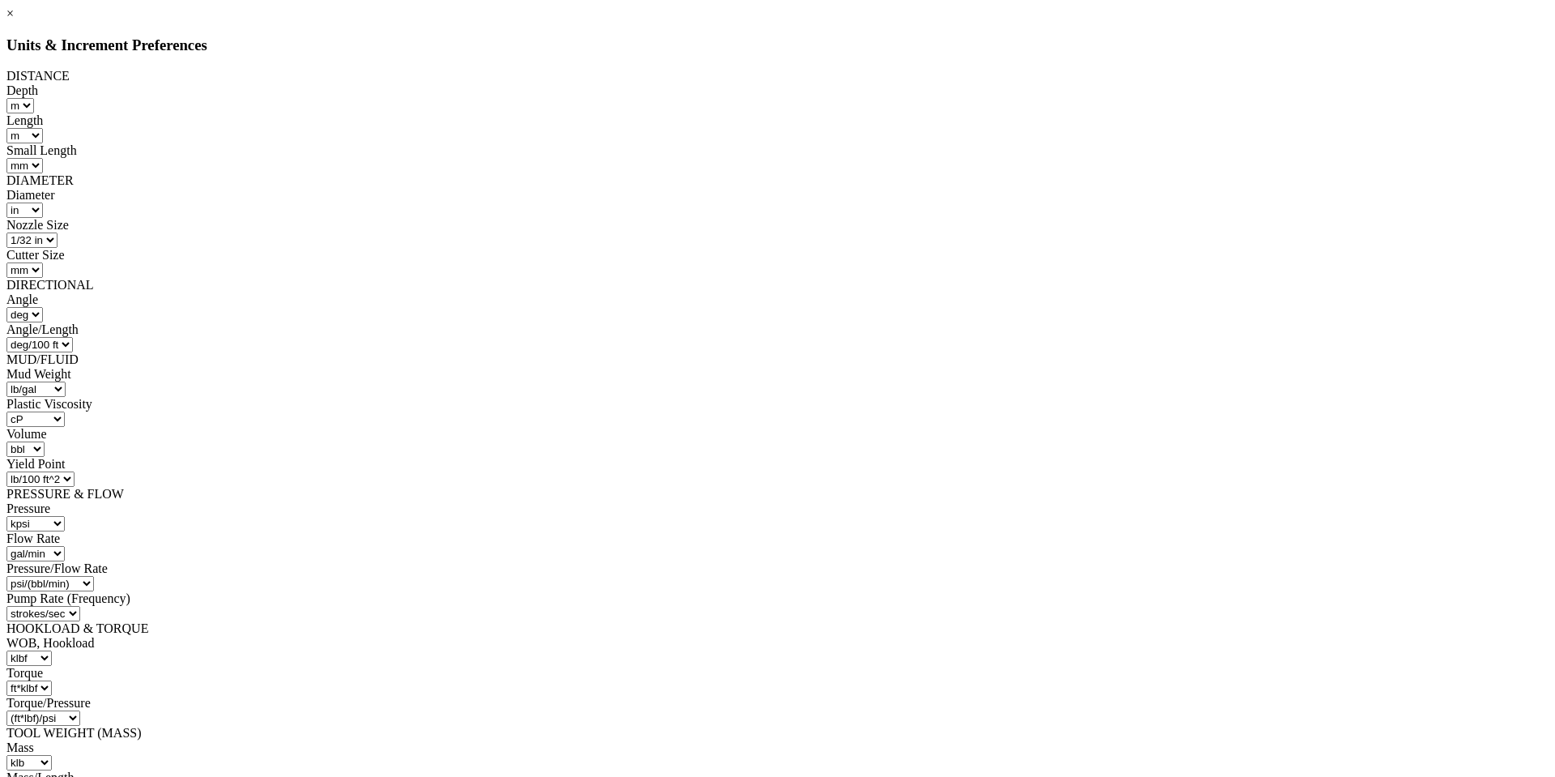
click at [34, 104] on select "ft m" at bounding box center [20, 105] width 28 height 15
select select "object:15272"
click at [34, 98] on select "ft m" at bounding box center [20, 105] width 28 height 15
select select "object:15527"
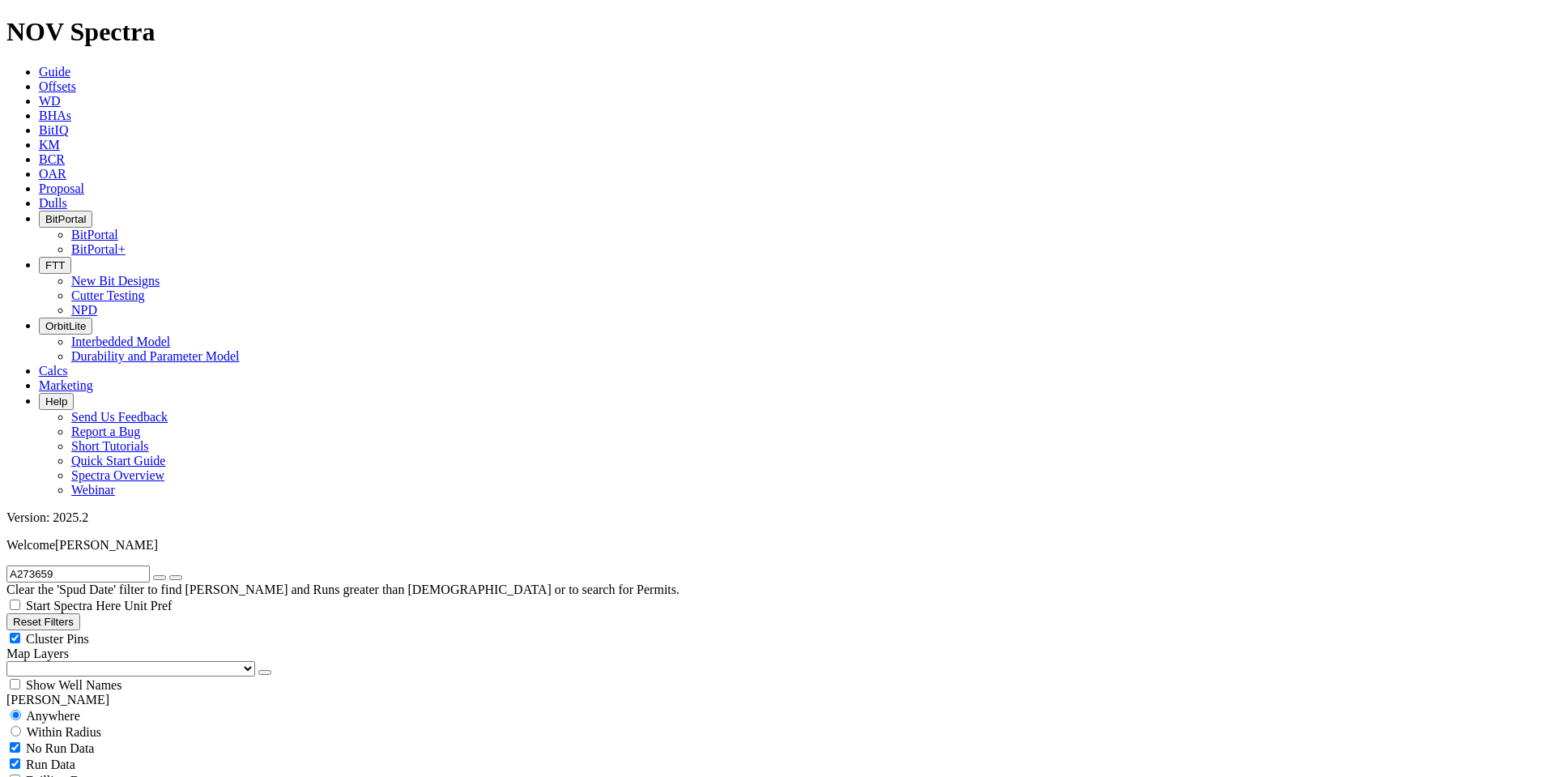
click at [109, 565] on input "A273659" at bounding box center [77, 573] width 143 height 17
paste input "308074"
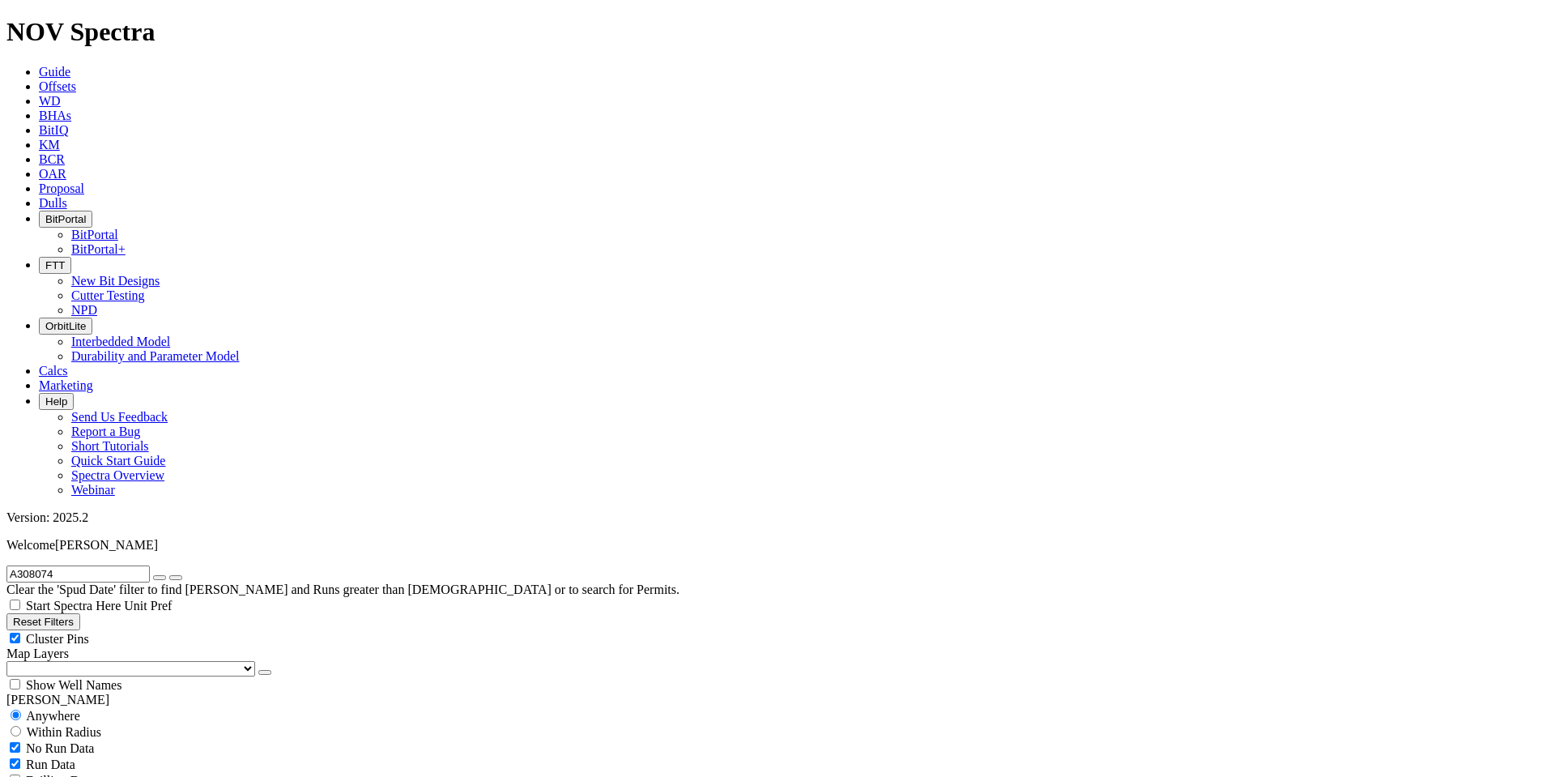
click at [100, 565] on input "A308074" at bounding box center [77, 573] width 143 height 17
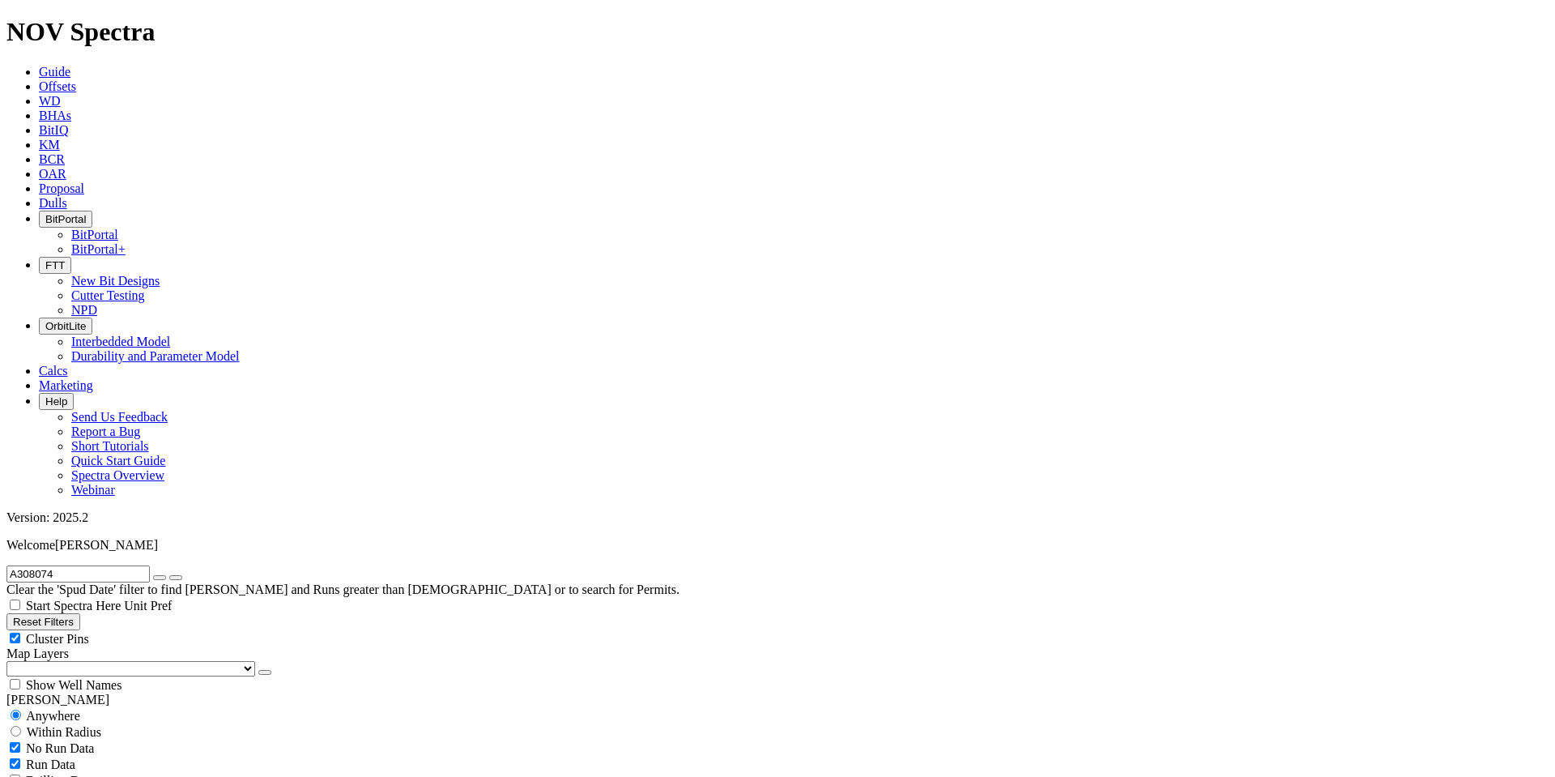
paste input "262126"
type input "A262126"
click at [176, 577] on icon "submit" at bounding box center [176, 577] width 0 height 0
radio input "false"
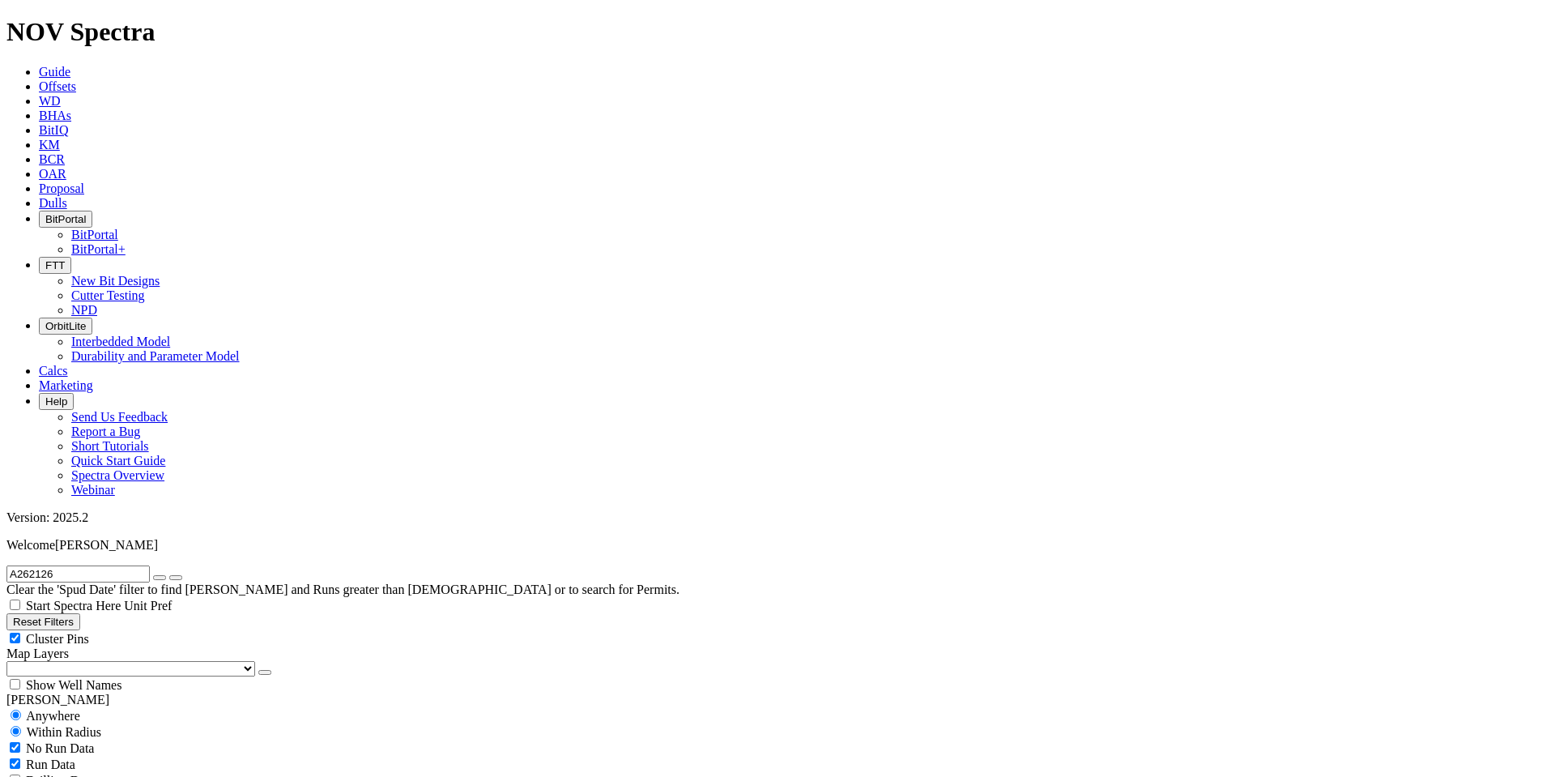
radio input "true"
click at [99, 565] on input "A262126" at bounding box center [77, 573] width 143 height 17
paste input "S294344"
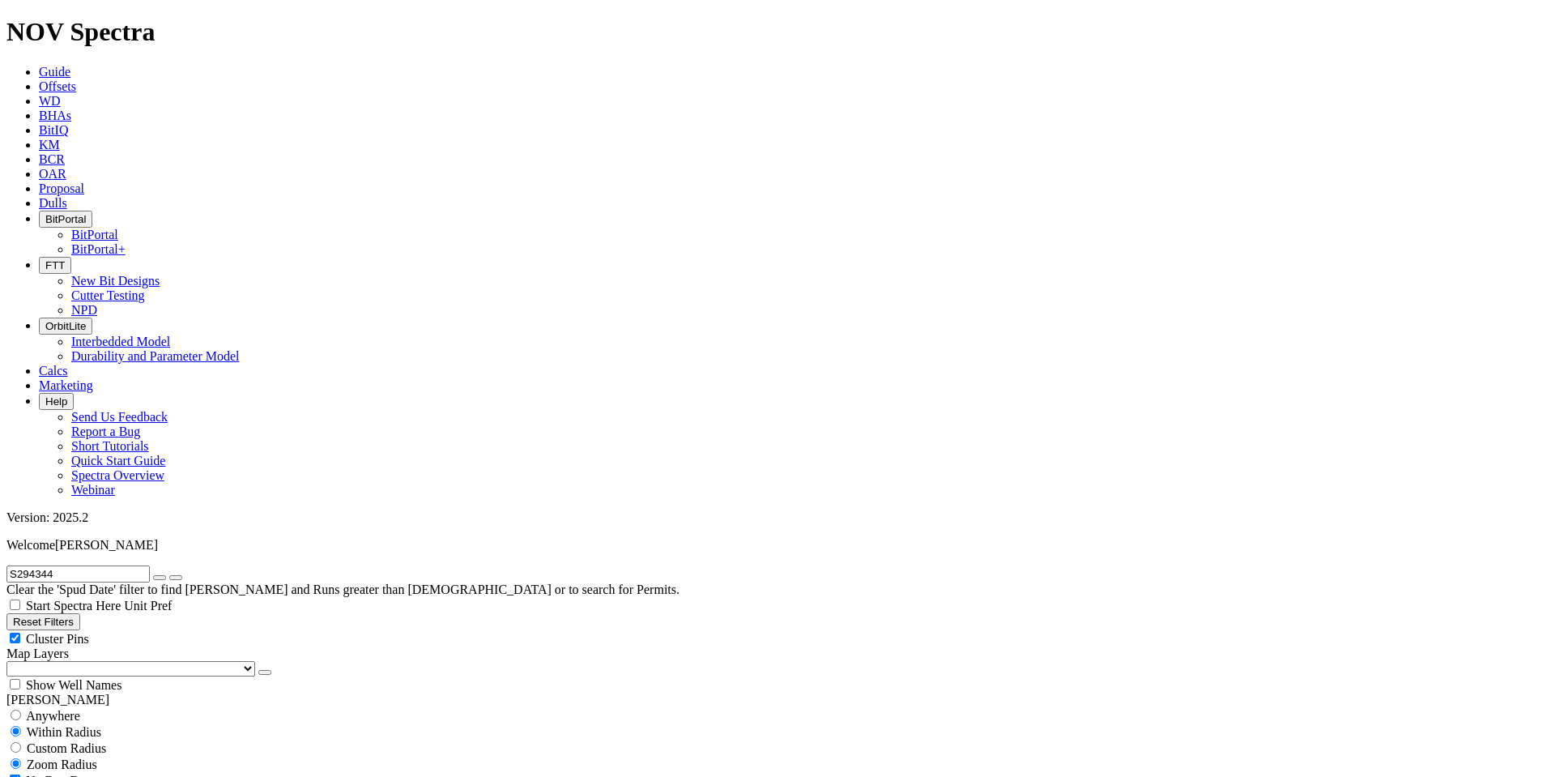
type input "S294344"
click at [182, 575] on button "submit" at bounding box center [175, 577] width 13 height 5
click at [65, 709] on span "Anywhere" at bounding box center [53, 716] width 54 height 14
radio input "true"
radio input "false"
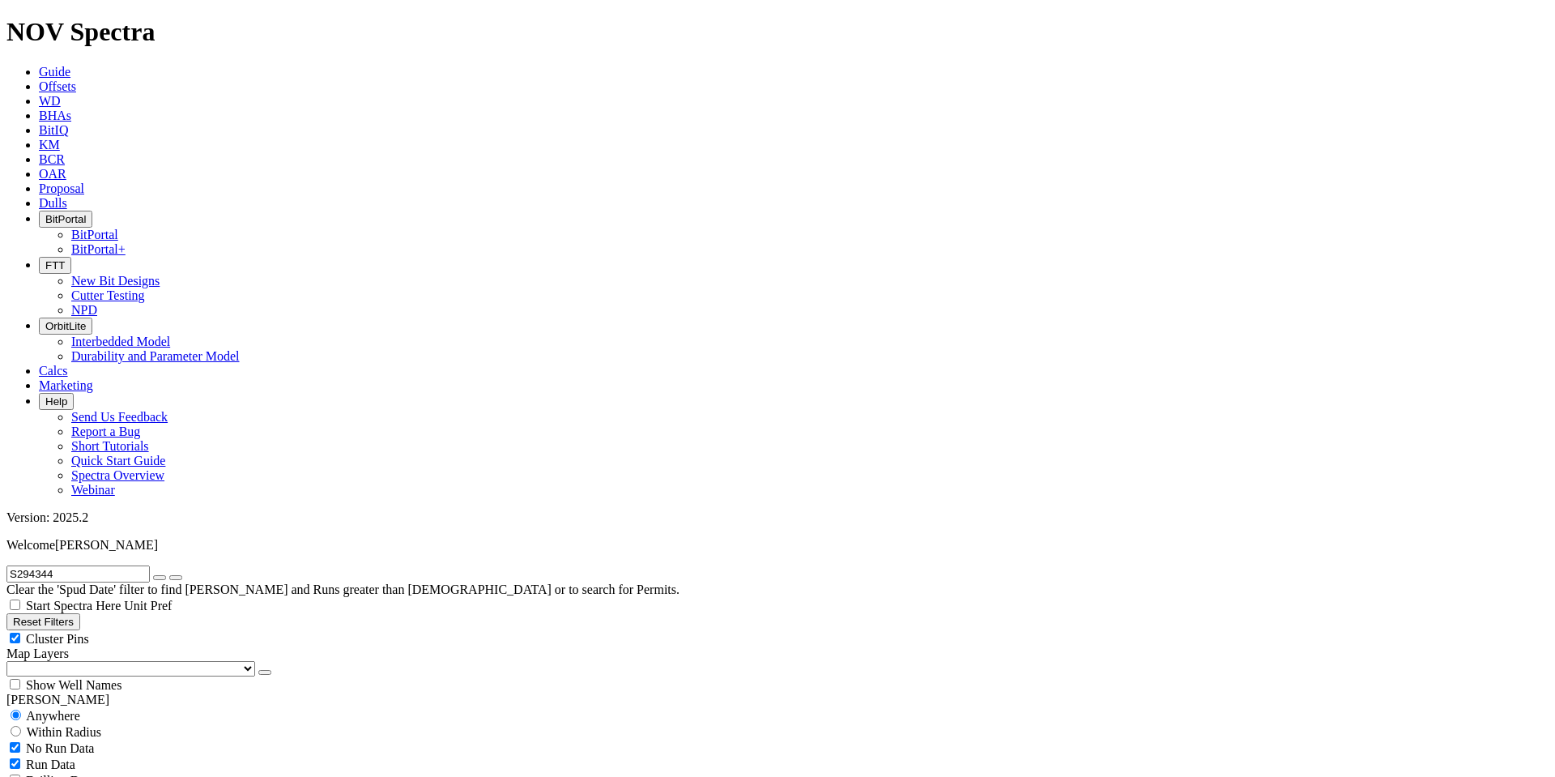
click at [91, 565] on input "S294344" at bounding box center [77, 573] width 143 height 17
click at [89, 565] on input "S294344" at bounding box center [77, 573] width 143 height 17
paste input "A2805"
click at [176, 577] on icon "submit" at bounding box center [176, 577] width 0 height 0
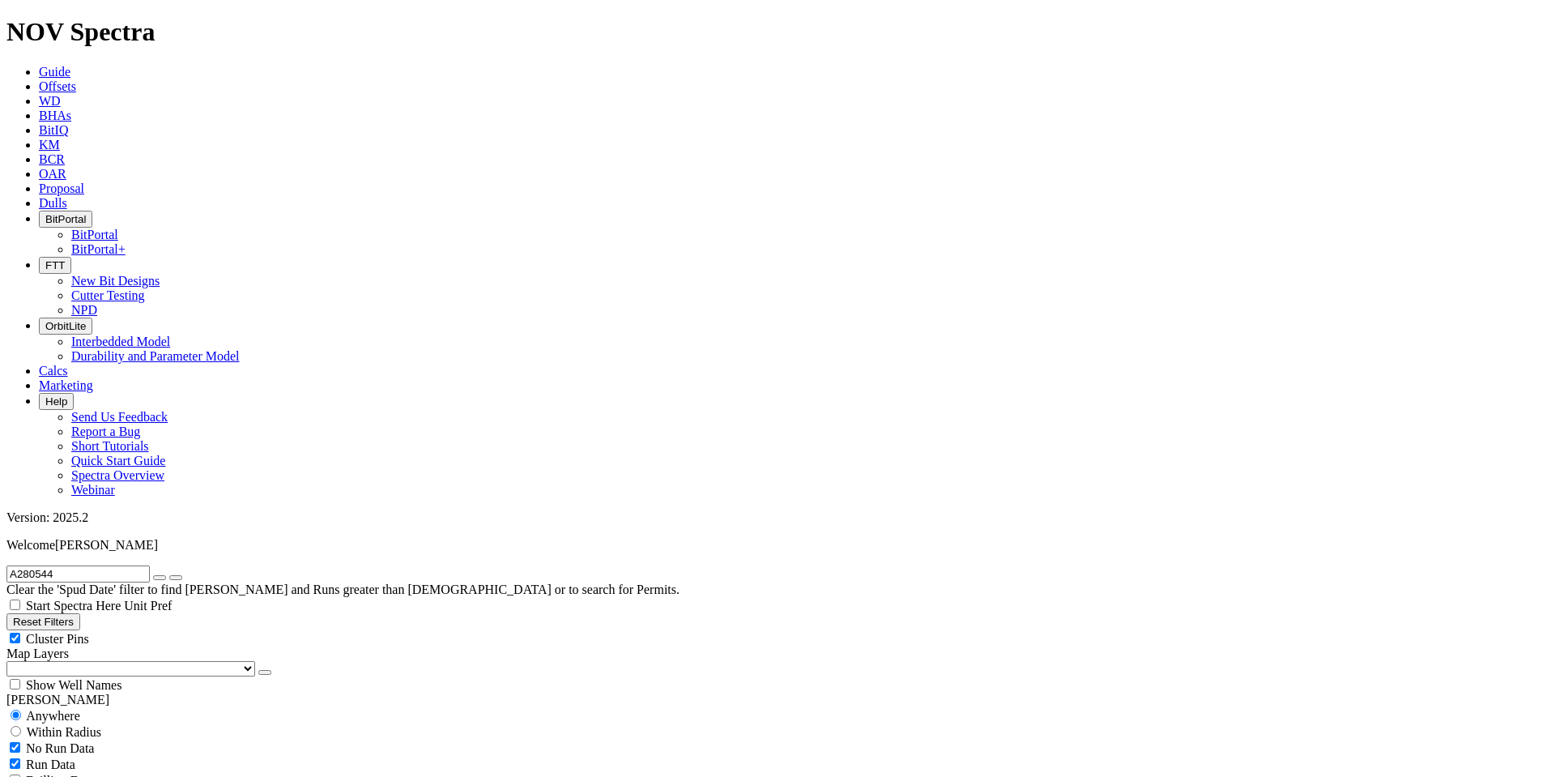
click at [87, 565] on input "A280544" at bounding box center [77, 573] width 143 height 17
paste input "1666"
type input "A281666"
click at [169, 575] on button "submit" at bounding box center [175, 577] width 13 height 5
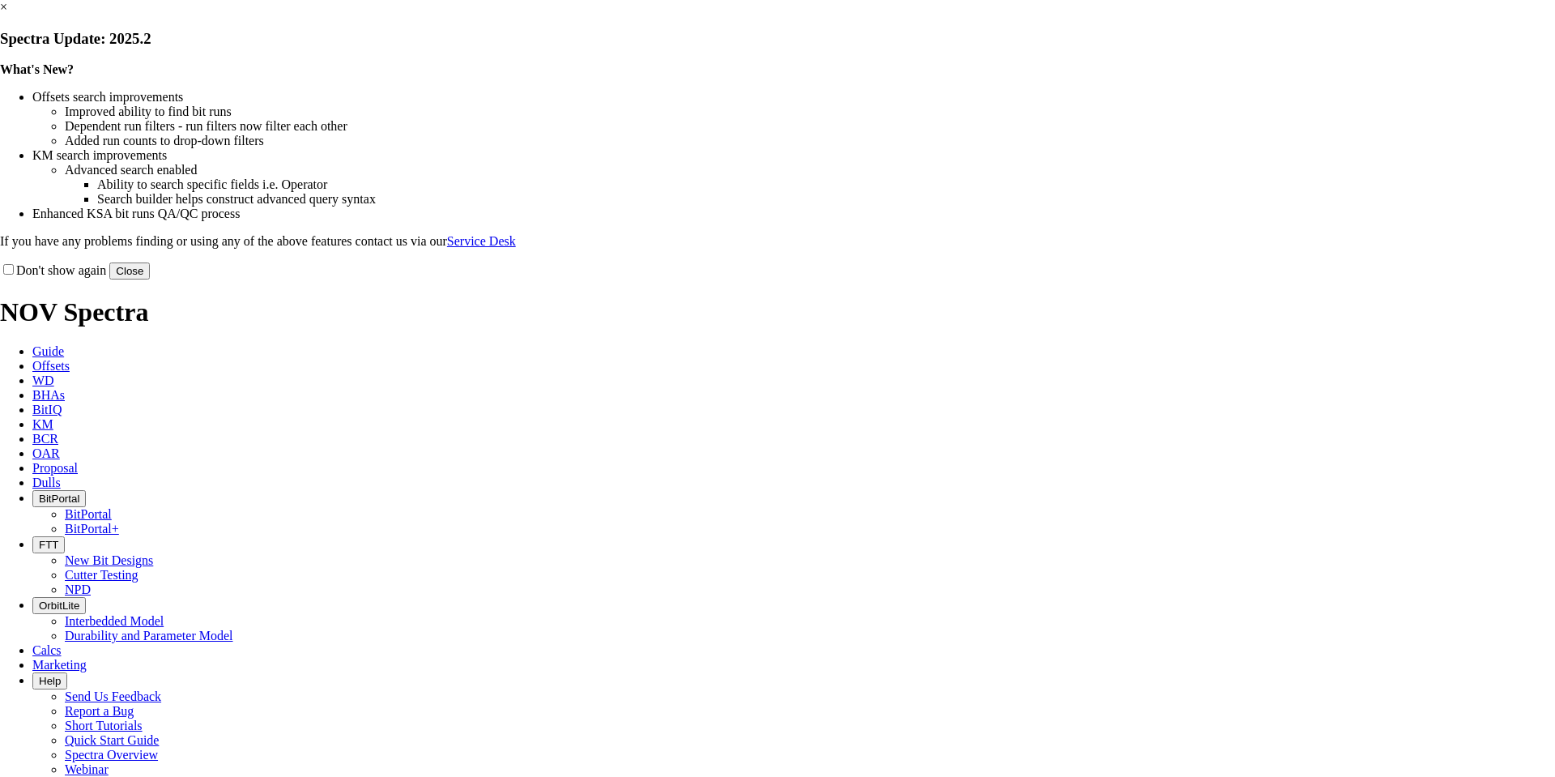
click at [150, 279] on button "Close" at bounding box center [129, 270] width 40 height 17
